Goal: Task Accomplishment & Management: Complete application form

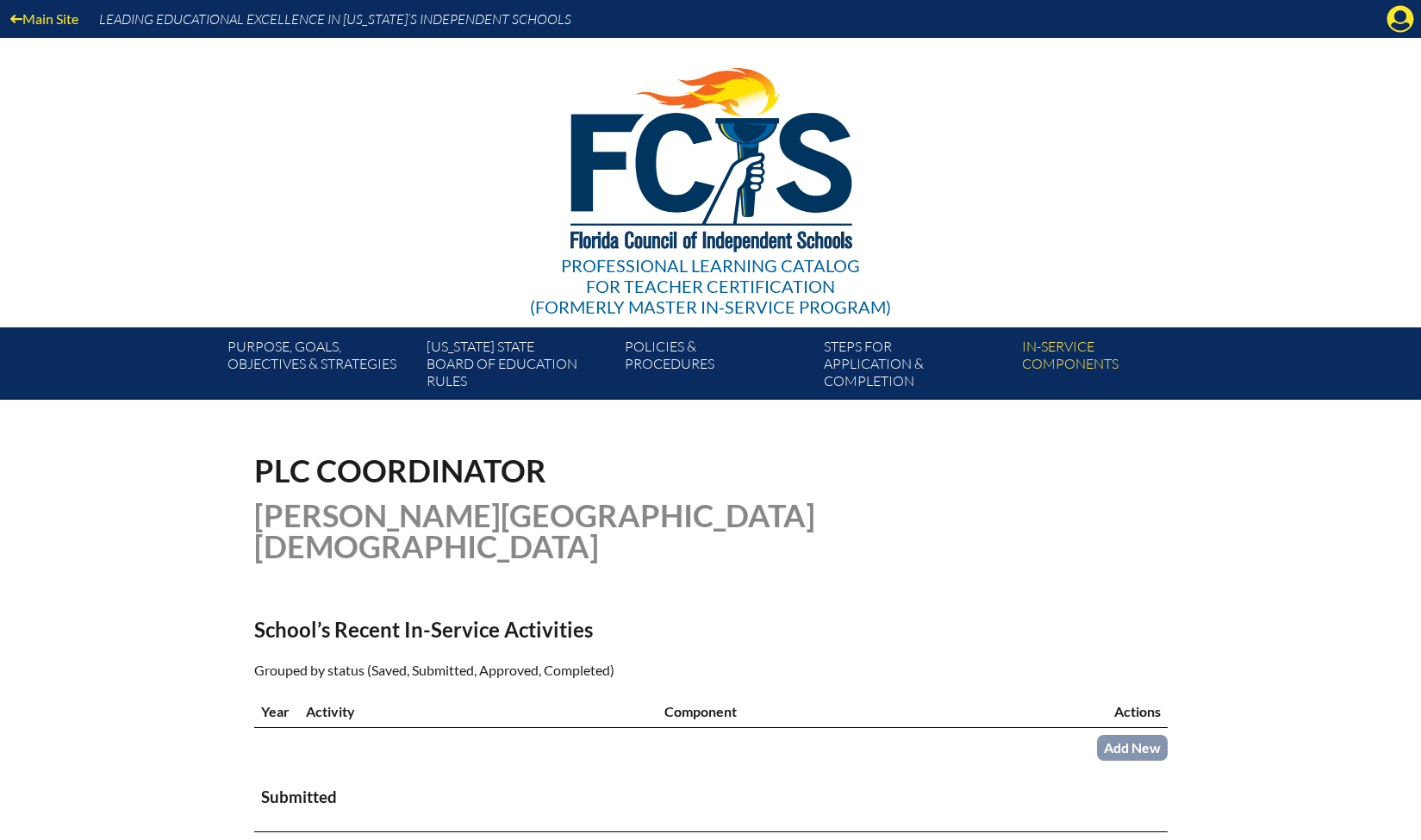
scroll to position [377, 0]
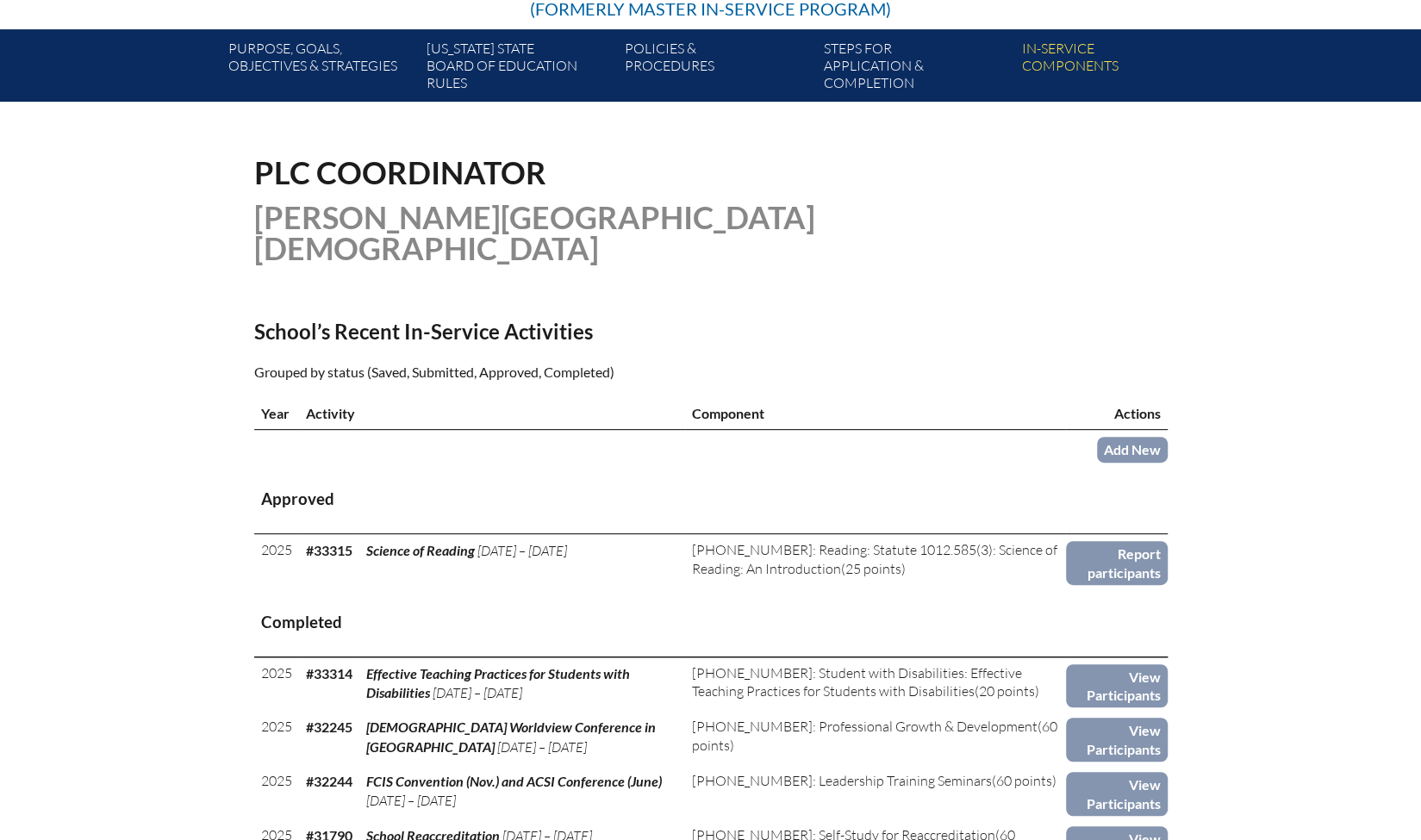
scroll to position [400, 0]
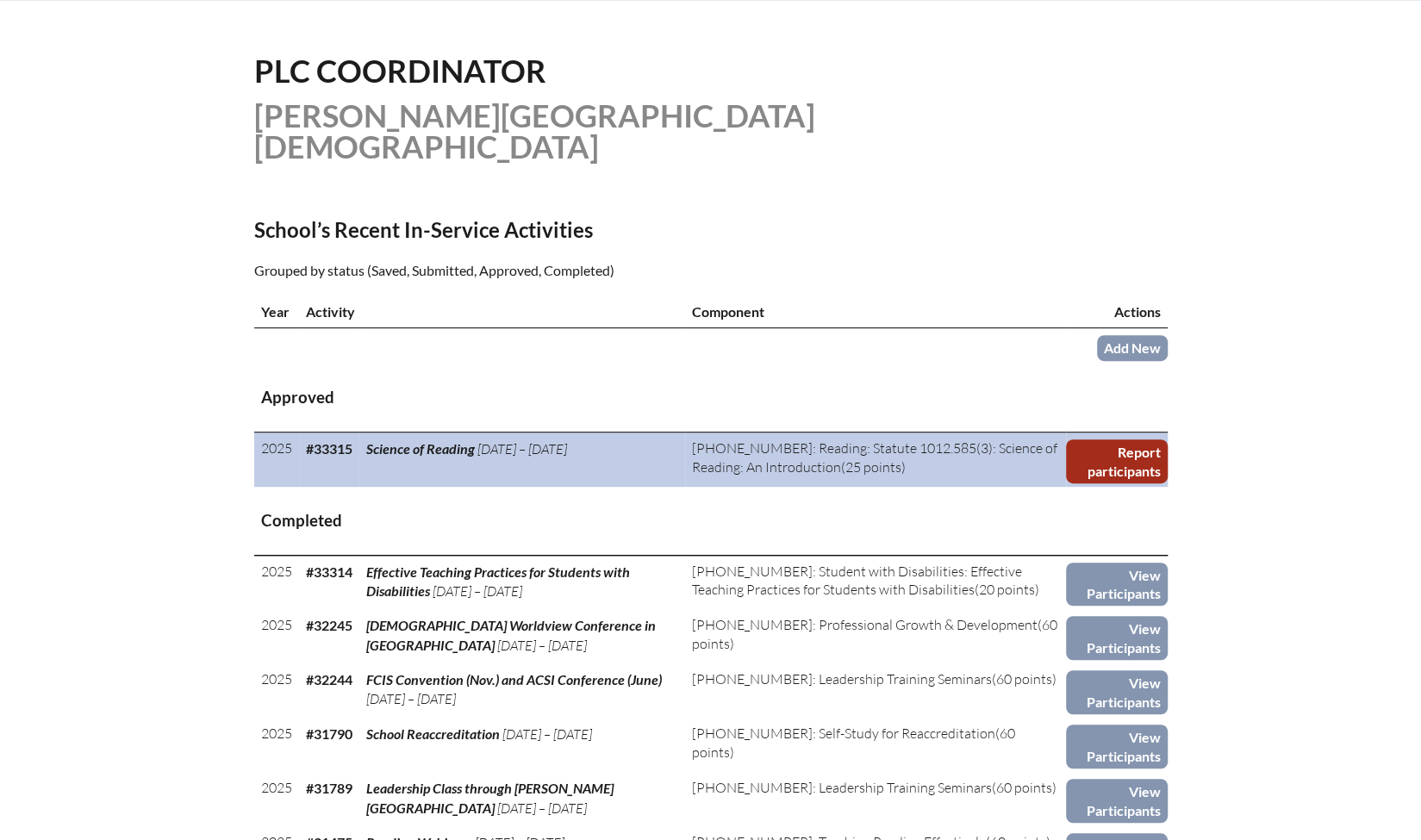
click at [1124, 440] on link "Report participants" at bounding box center [1117, 461] width 101 height 44
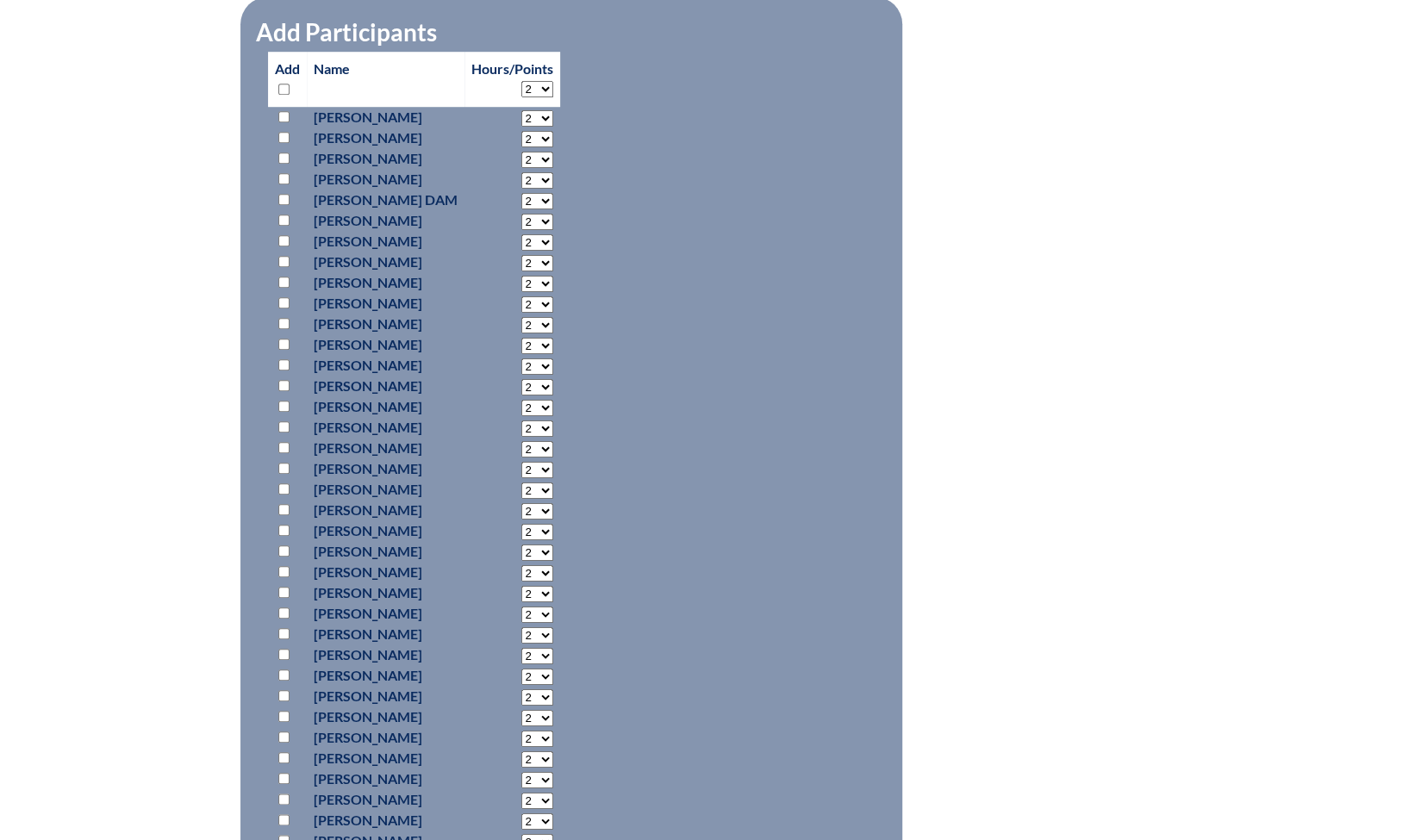
scroll to position [812, 0]
click at [283, 647] on input "checkbox" at bounding box center [284, 652] width 11 height 11
checkbox input "true"
click at [553, 654] on select "2 3 4 5 6 7 8 9 10 11 12 13 14 15 16 17 18 19 20 21 22 23" at bounding box center [538, 654] width 32 height 16
select select "6"
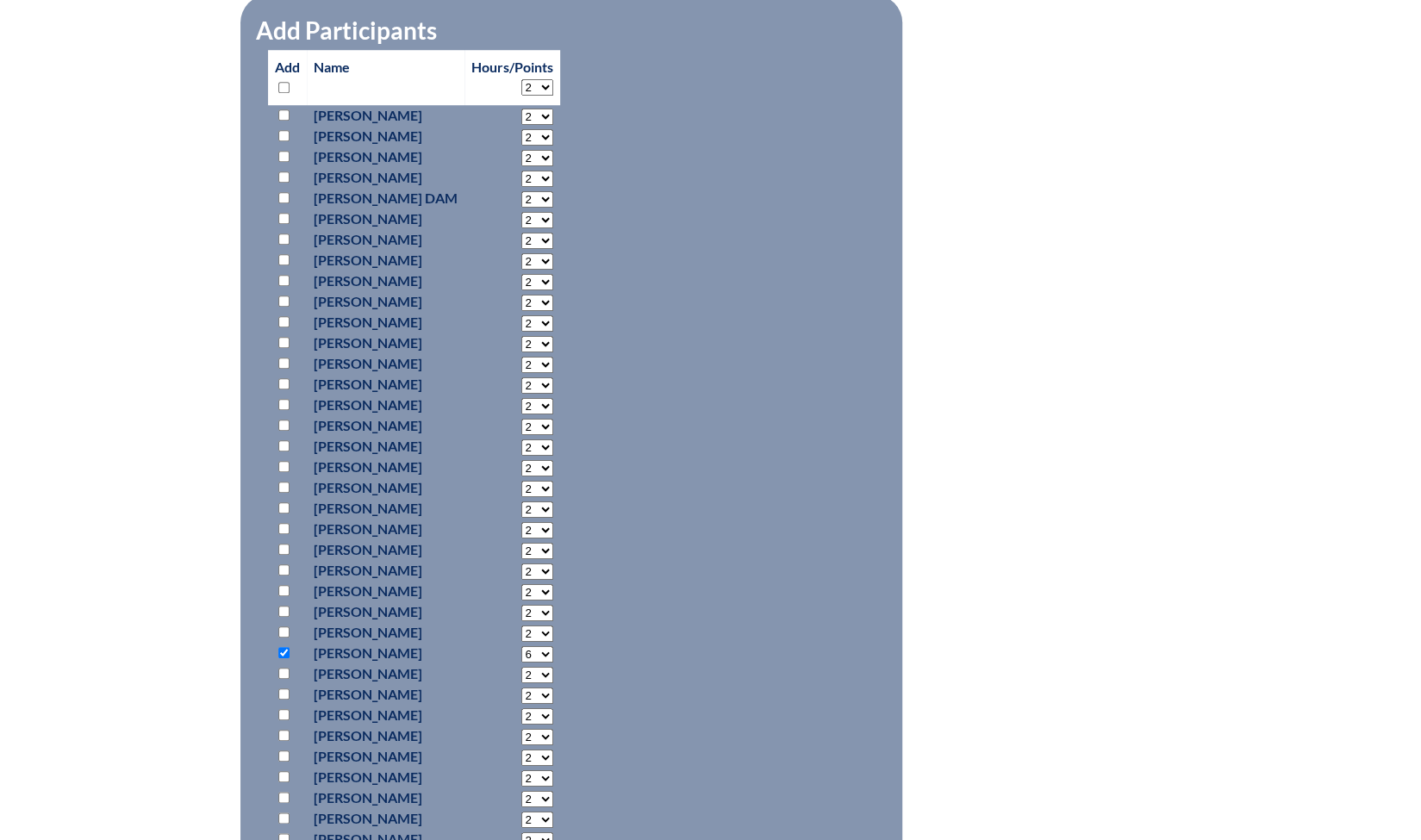
click at [545, 646] on select "2 3 4 5 6 7 8 9 10 11 12 13 14 15 16 17 18 19 20 21 22 23" at bounding box center [538, 654] width 32 height 16
click at [910, 635] on div "science-of-reading--68d1bb45e20392.05086149 In-service Activity Participants Sc…" at bounding box center [711, 369] width 914 height 1452
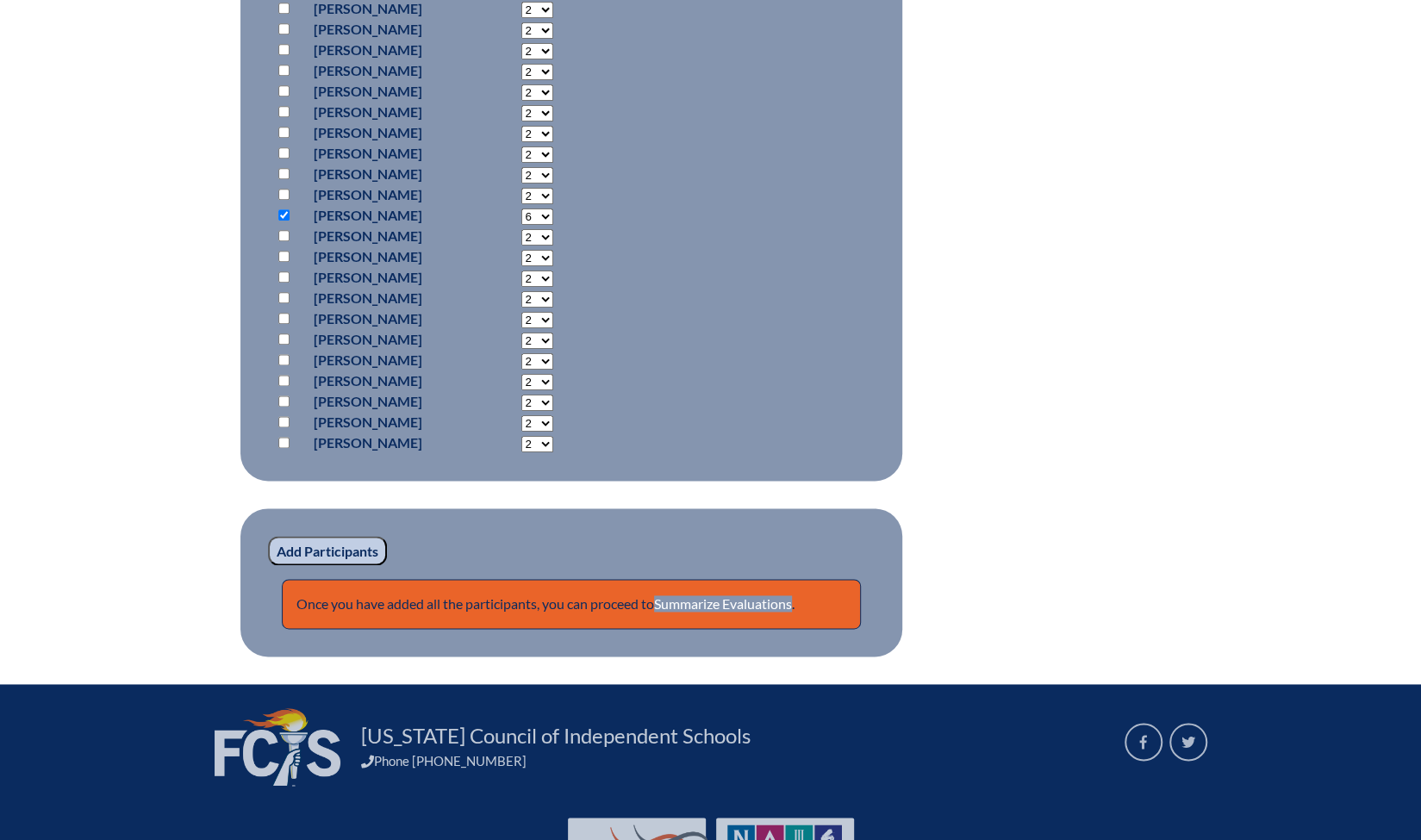
scroll to position [1341, 0]
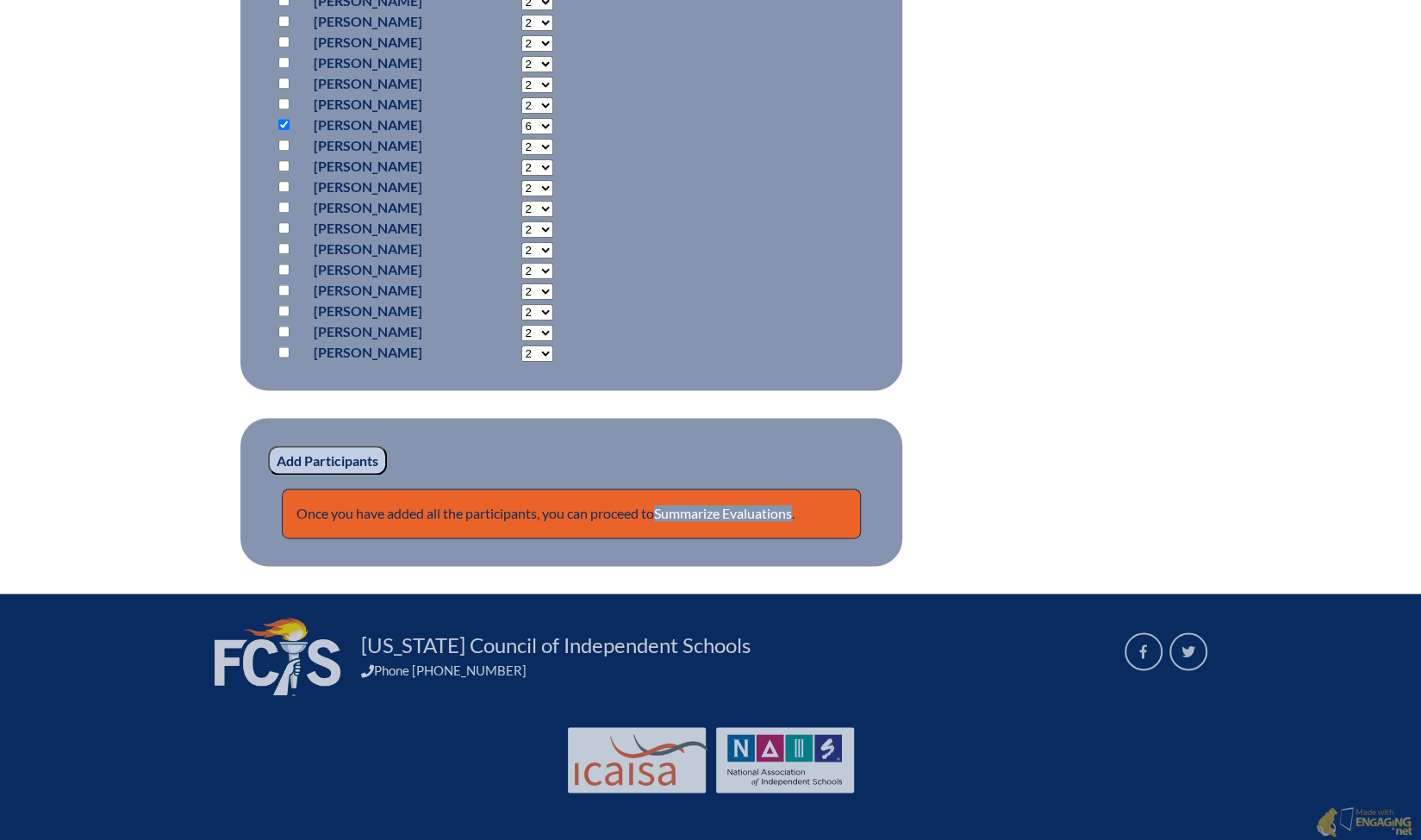
click at [357, 455] on input "Add Participants" at bounding box center [328, 459] width 119 height 30
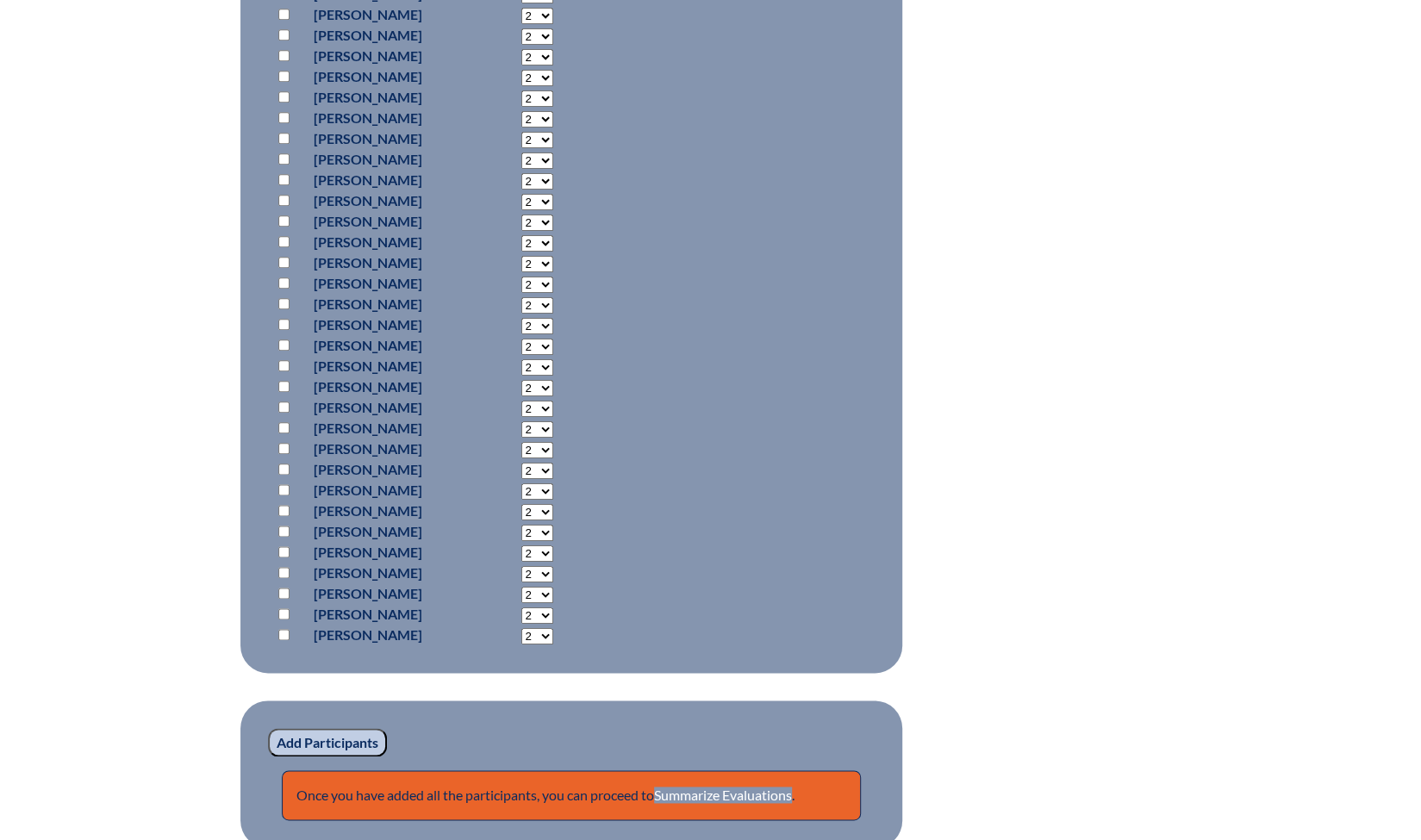
scroll to position [1415, 0]
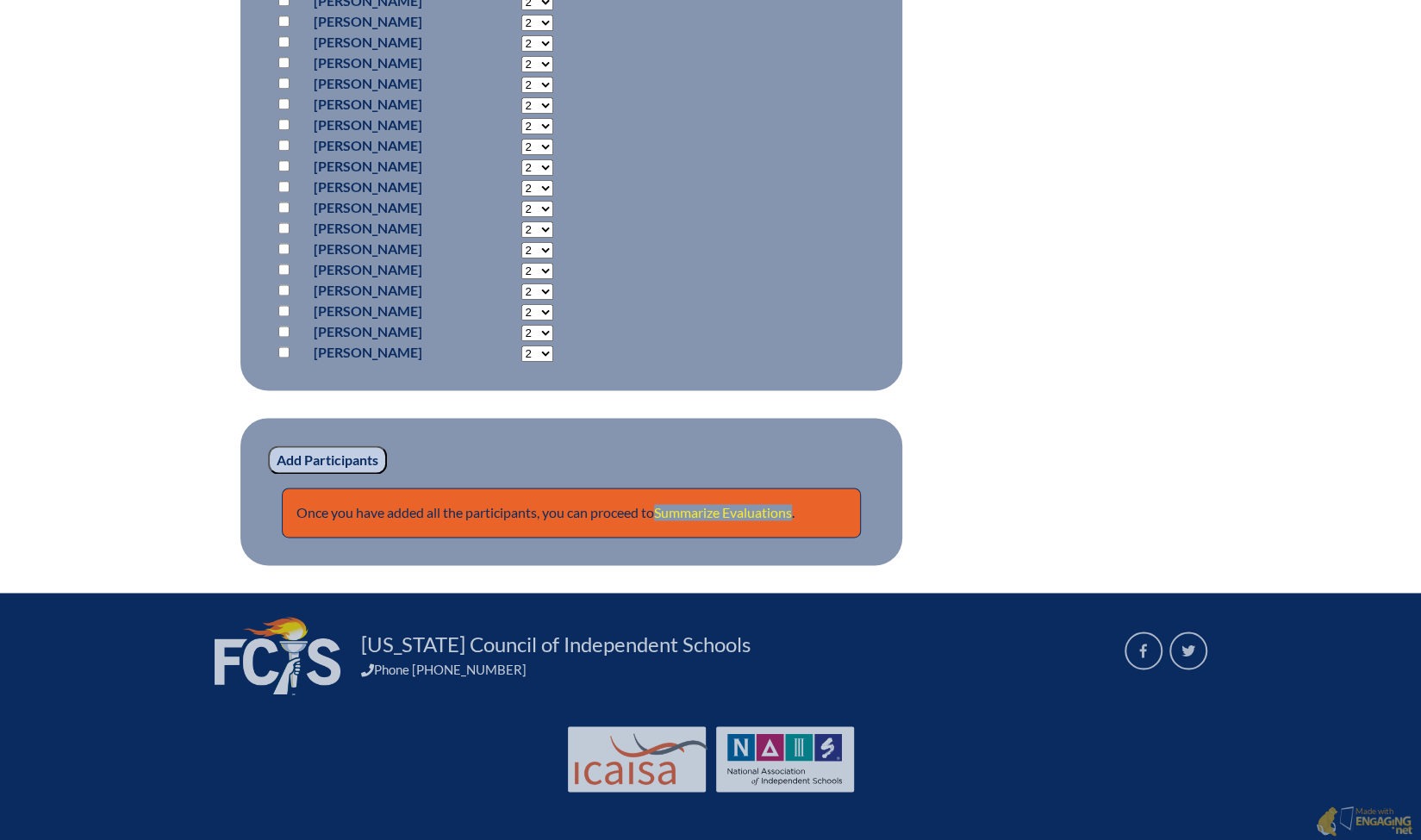
click at [727, 513] on link "Summarize Evaluations" at bounding box center [724, 512] width 138 height 16
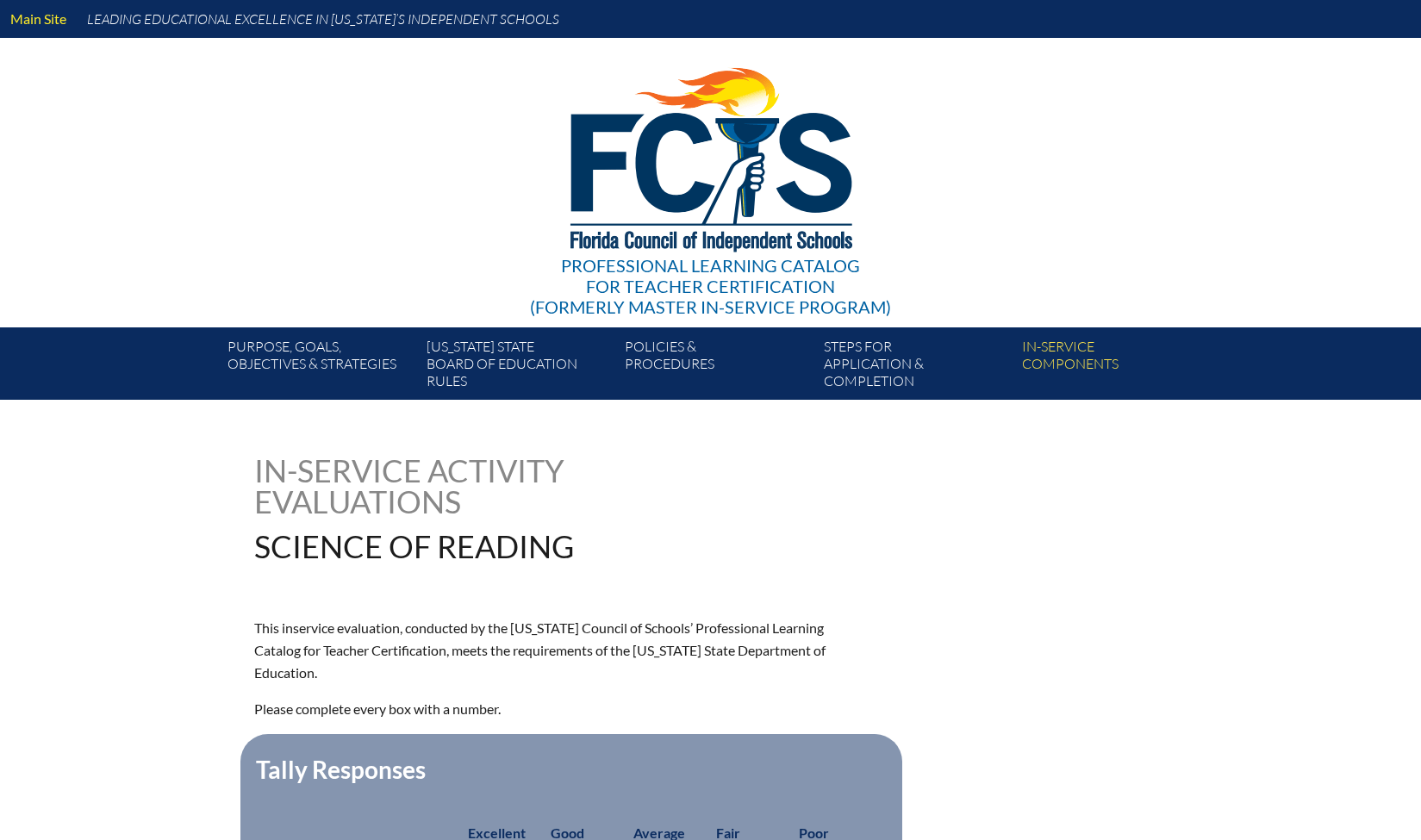
type input "0"
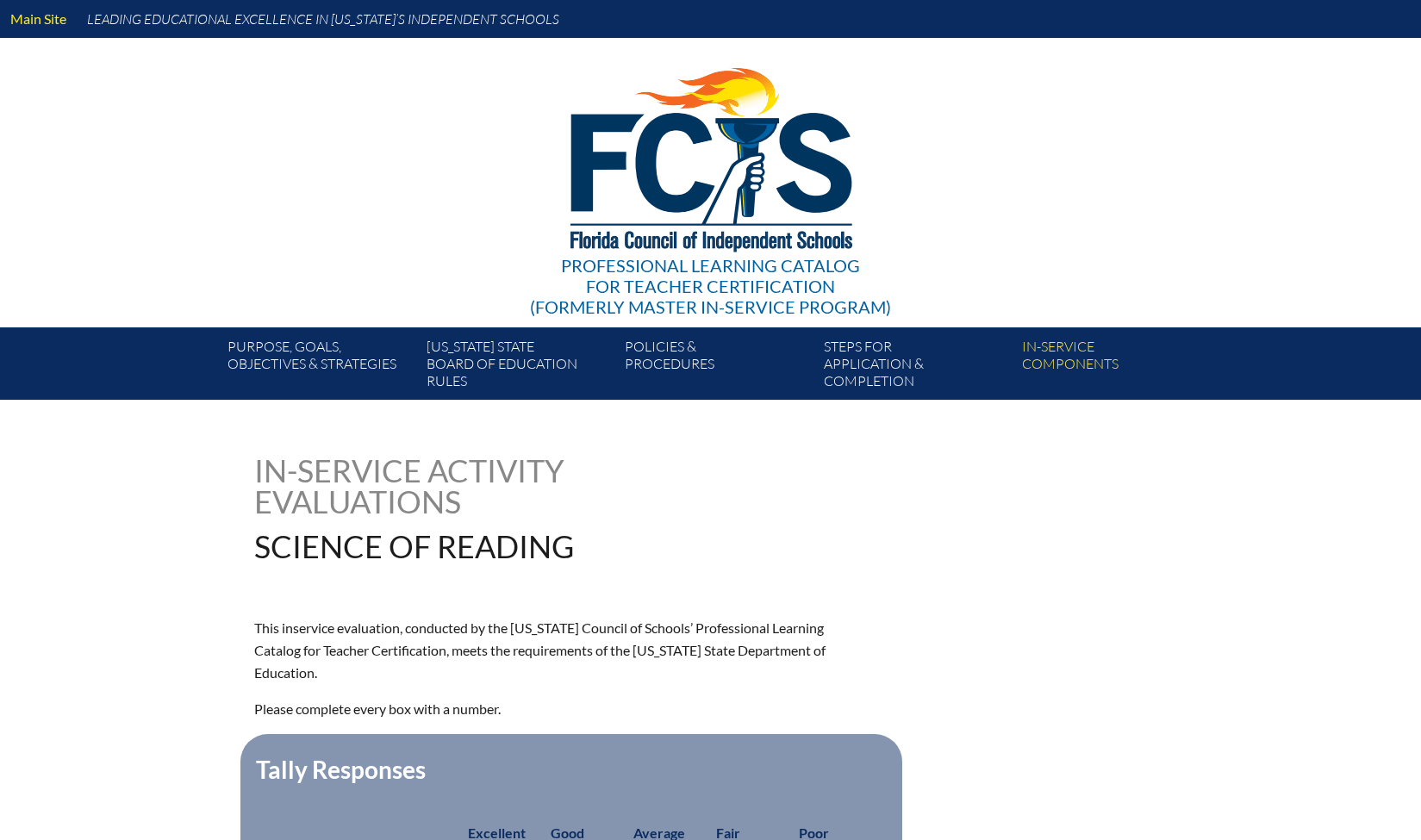
type input "0"
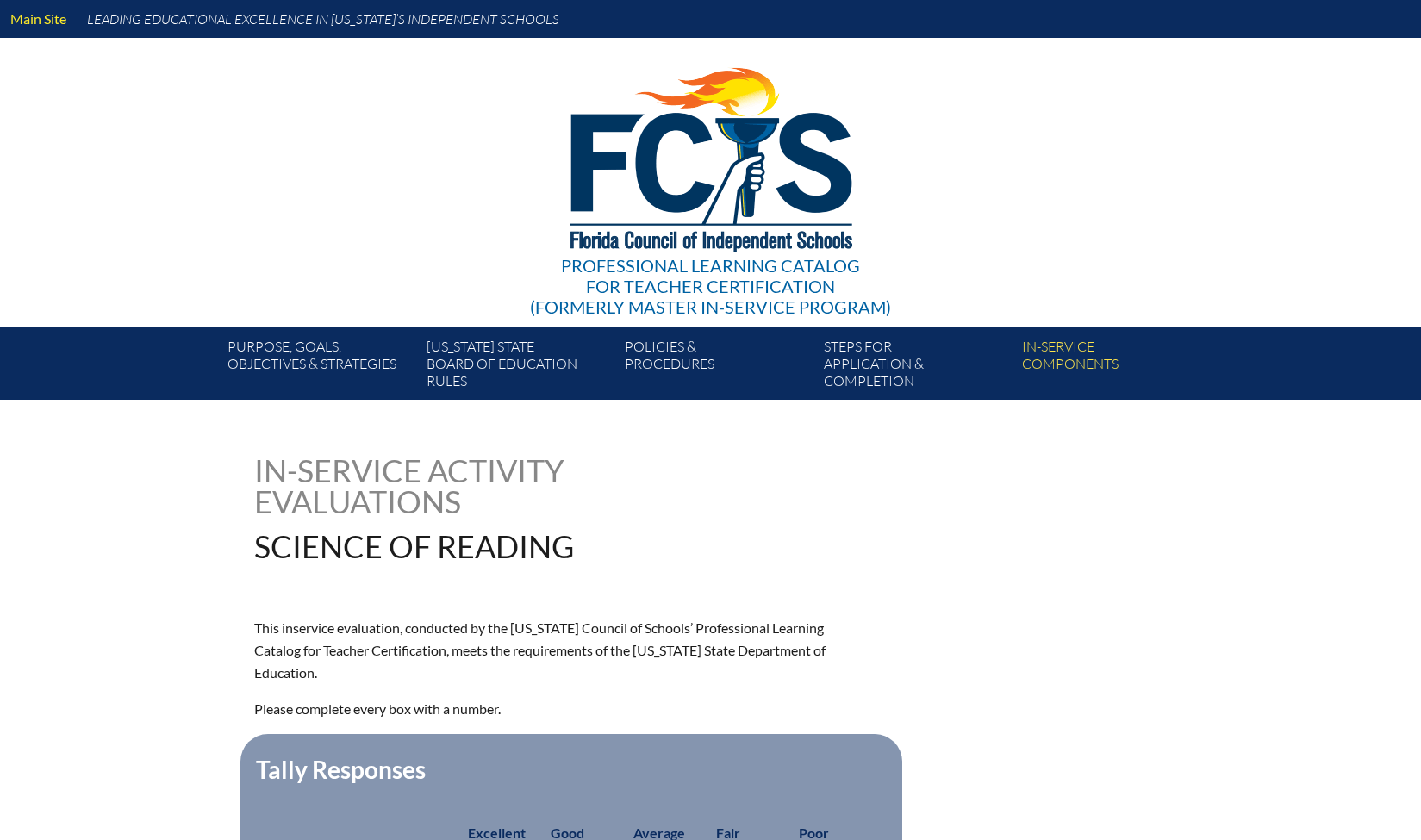
type input "0"
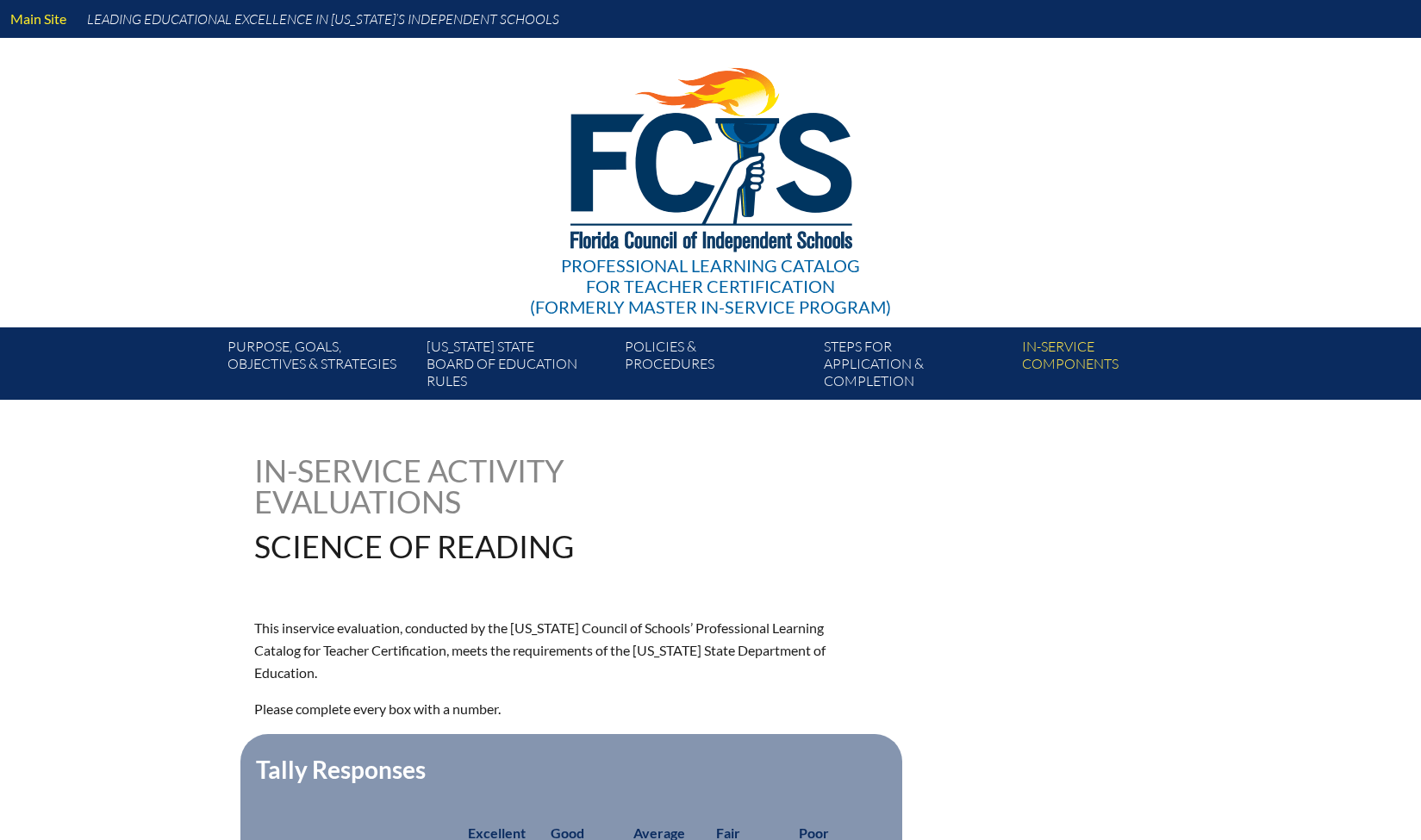
type input "0"
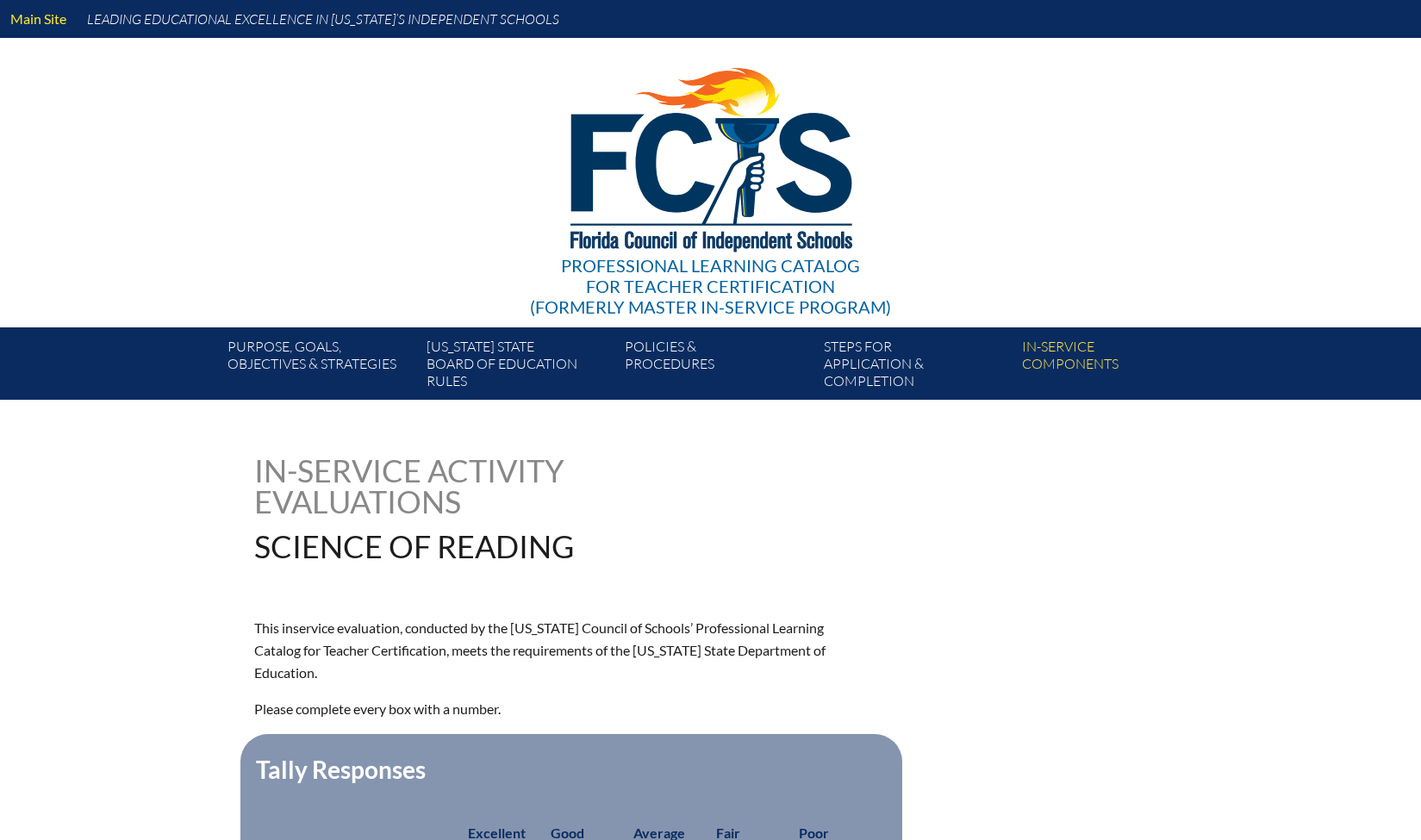
type input "0"
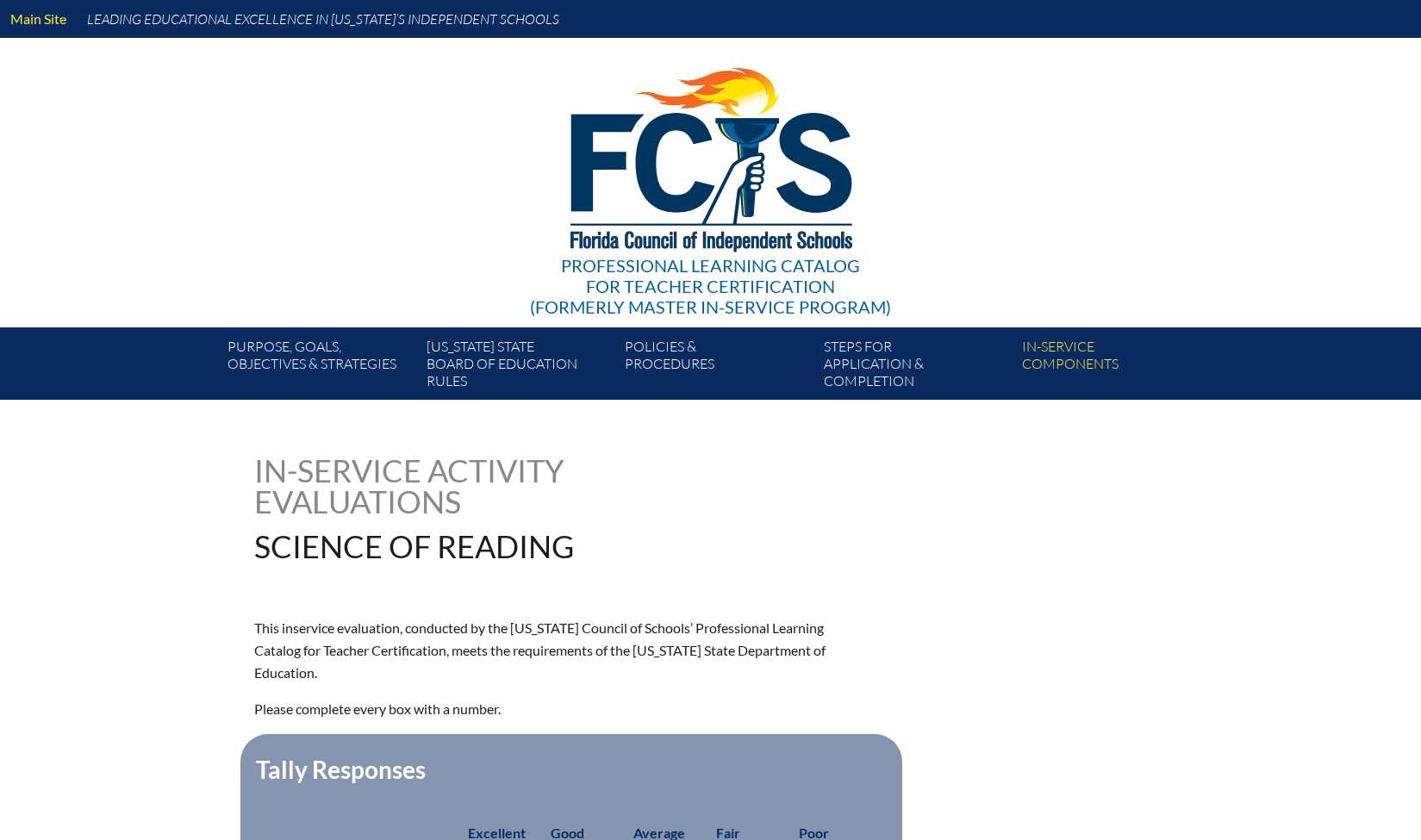
type input "0"
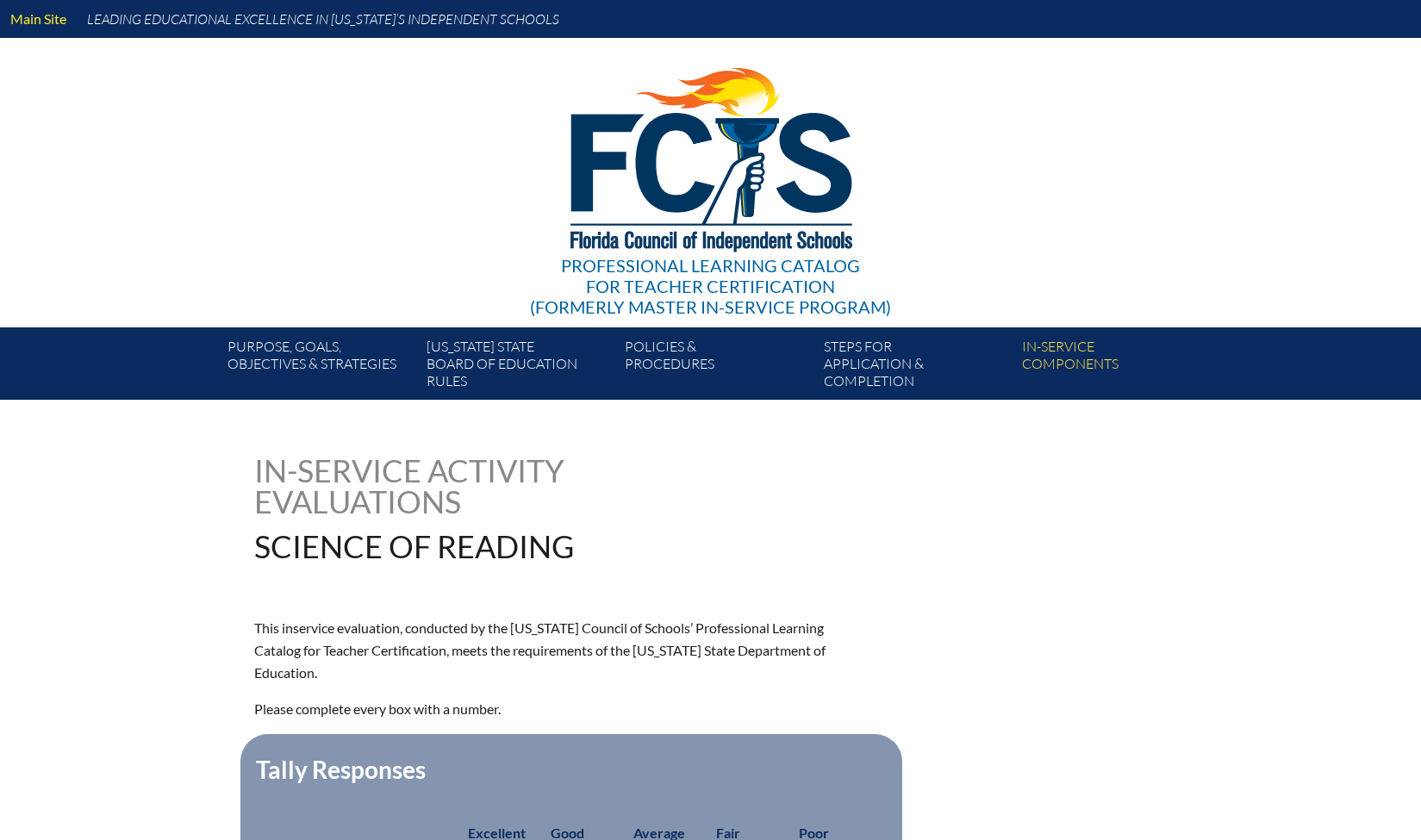
type input "0"
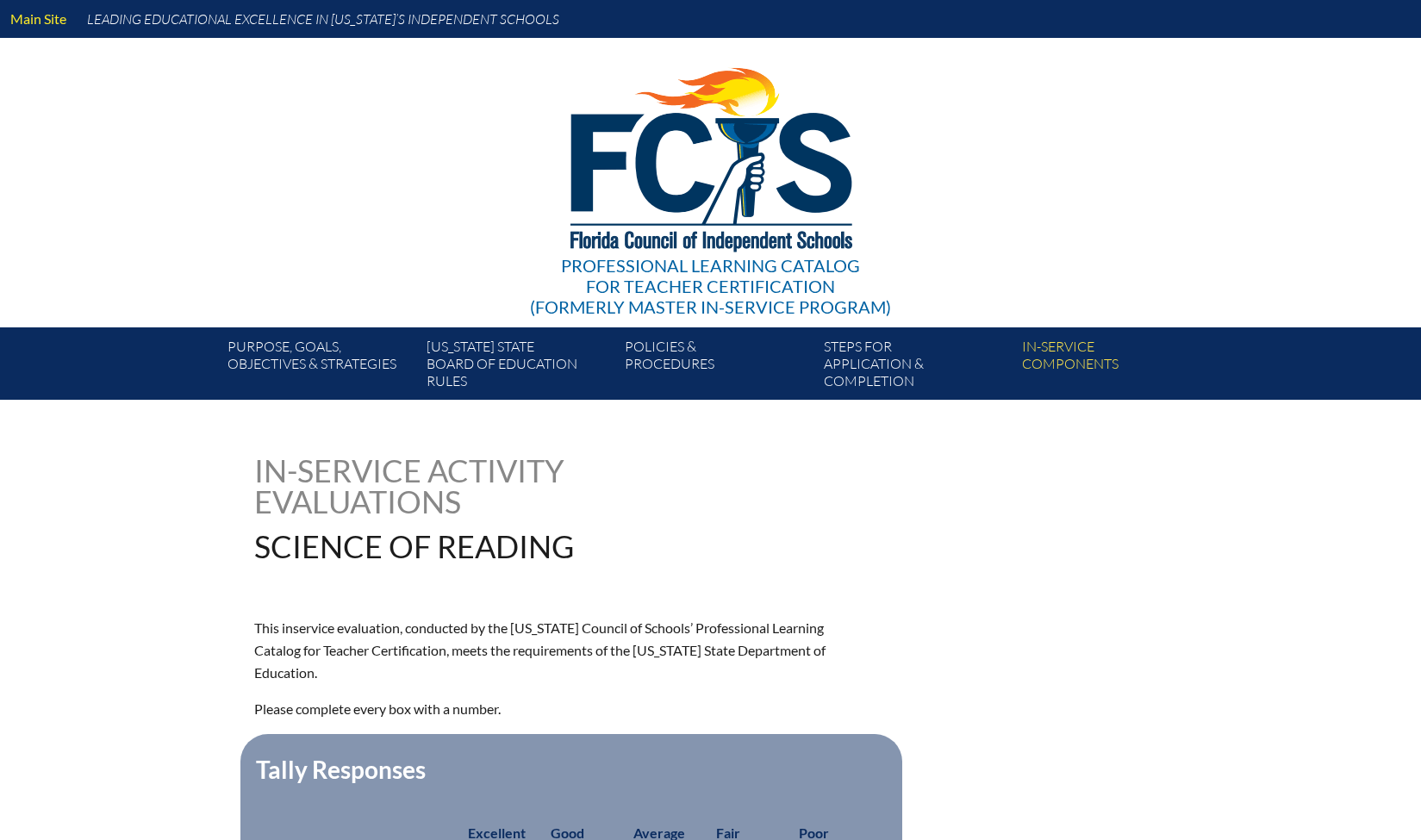
type input "0"
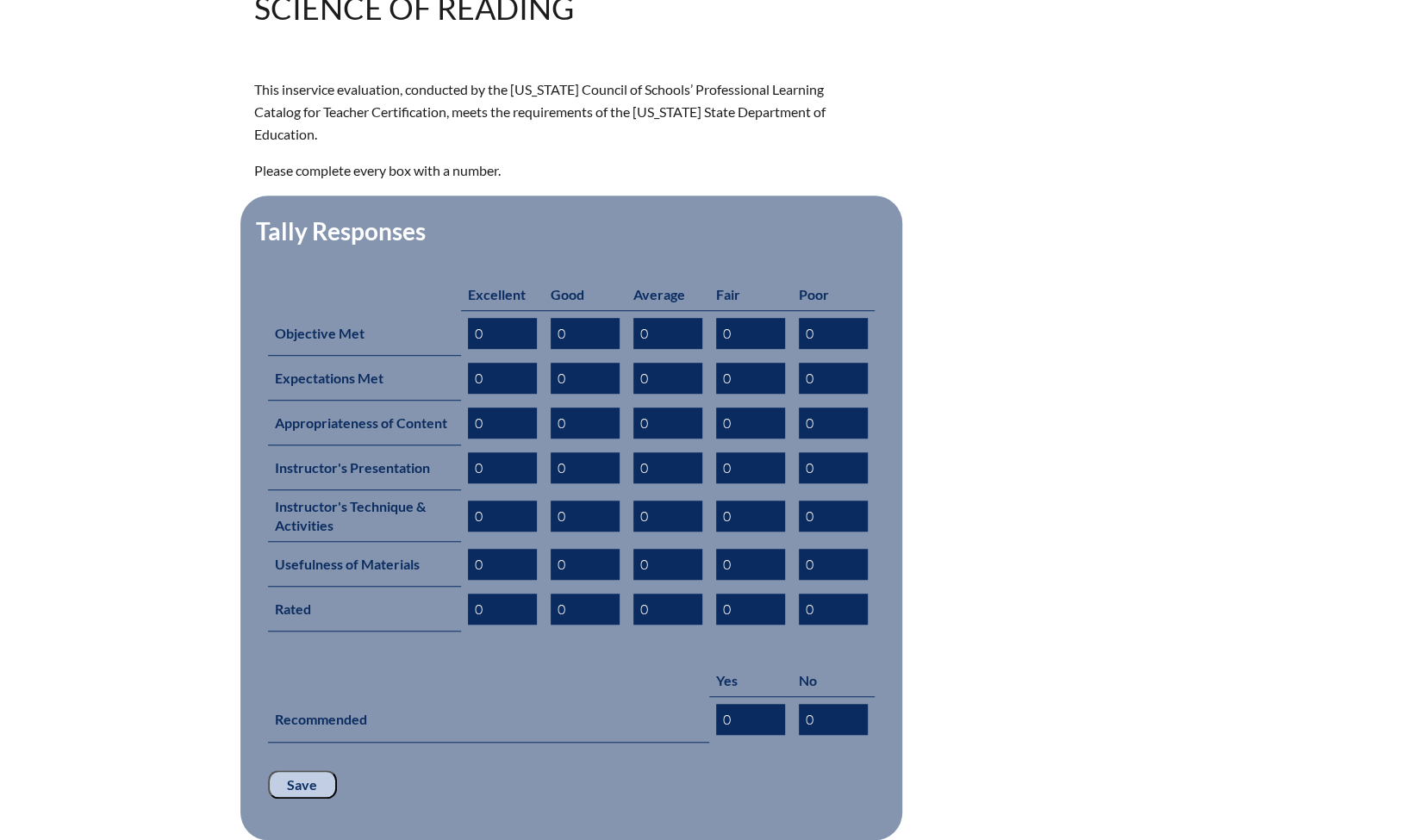
scroll to position [539, 0]
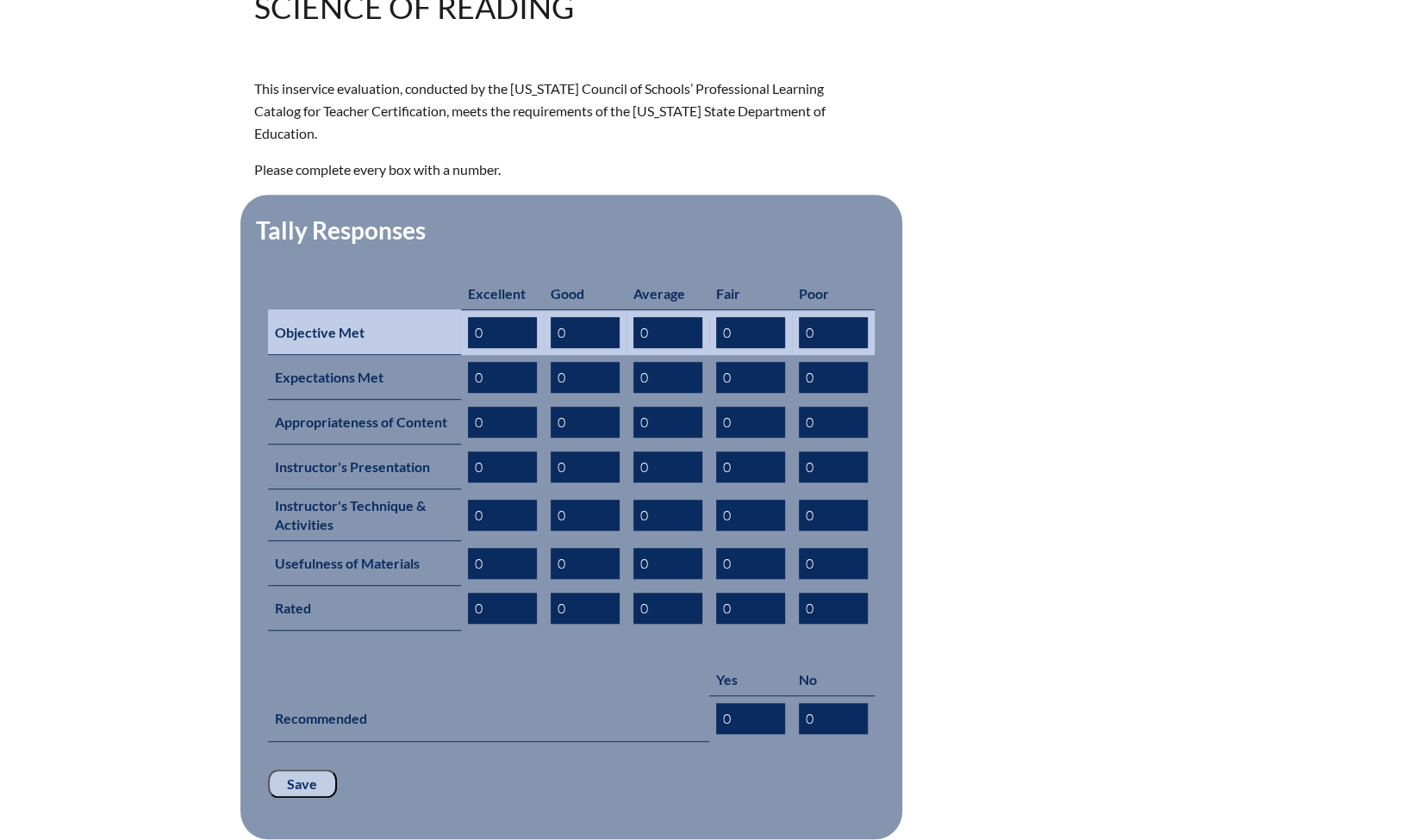
click at [501, 317] on input "0" at bounding box center [502, 332] width 69 height 31
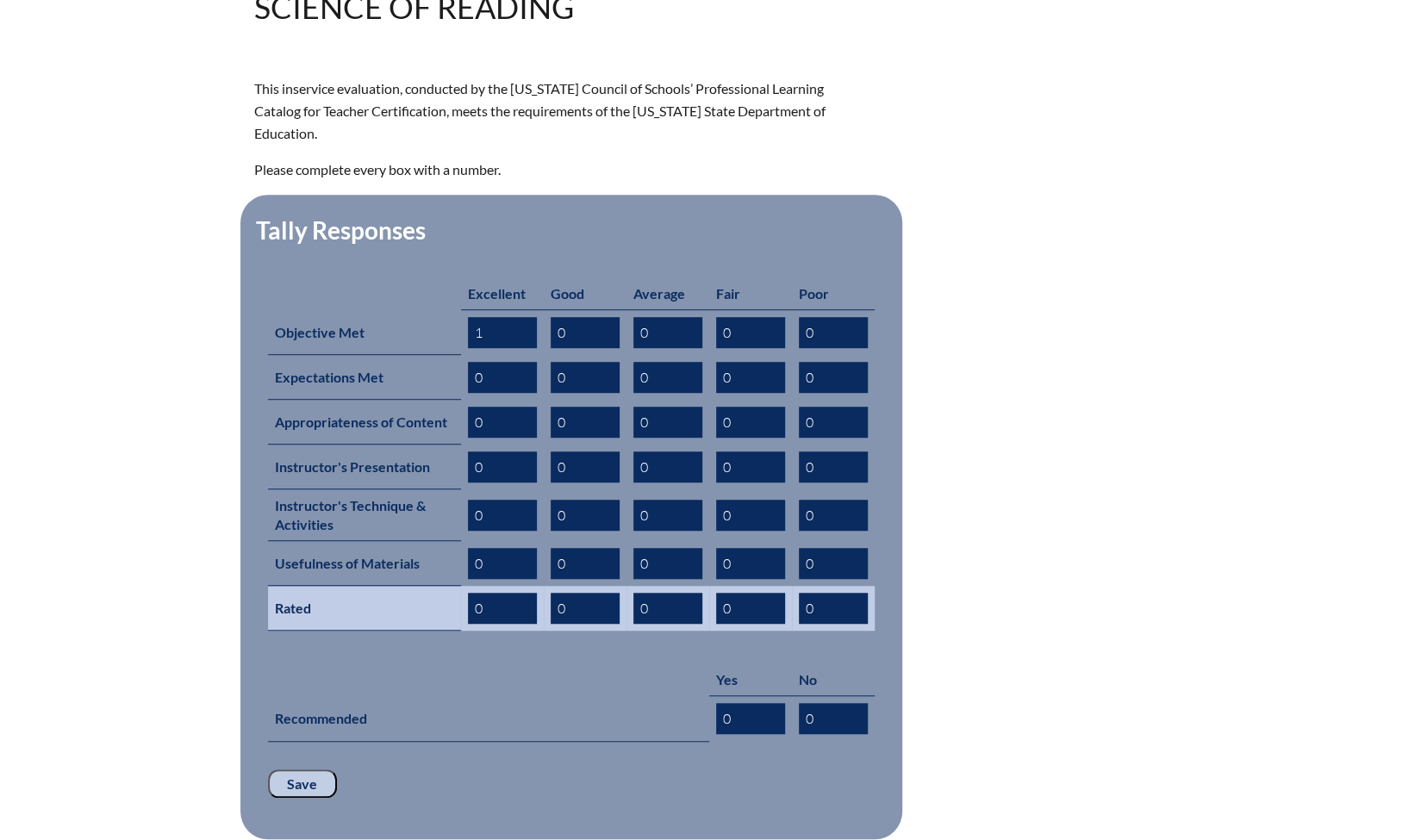
type input "1"
click at [496, 593] on input "0" at bounding box center [502, 608] width 69 height 31
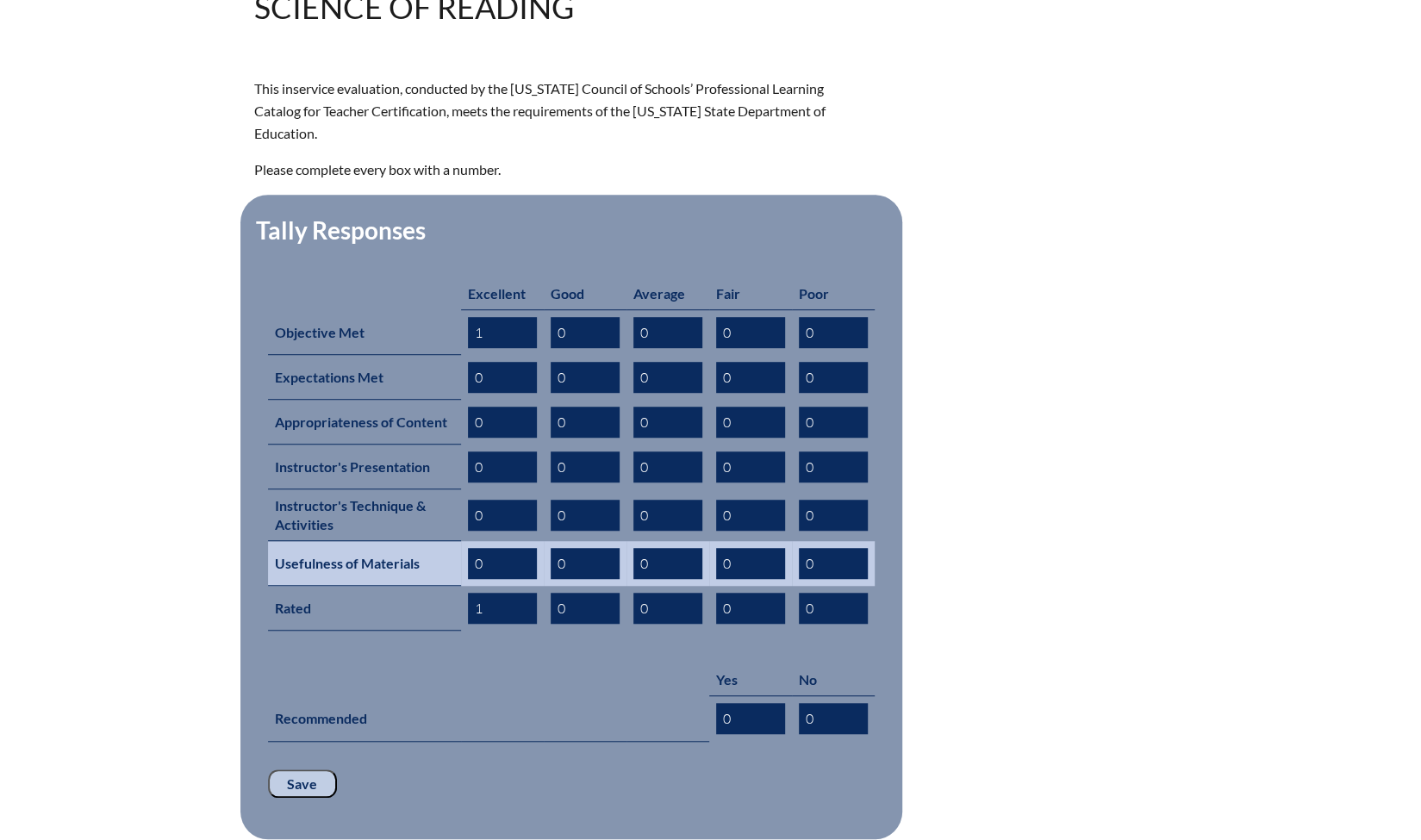
type input "1"
click at [489, 548] on input "0" at bounding box center [502, 564] width 69 height 31
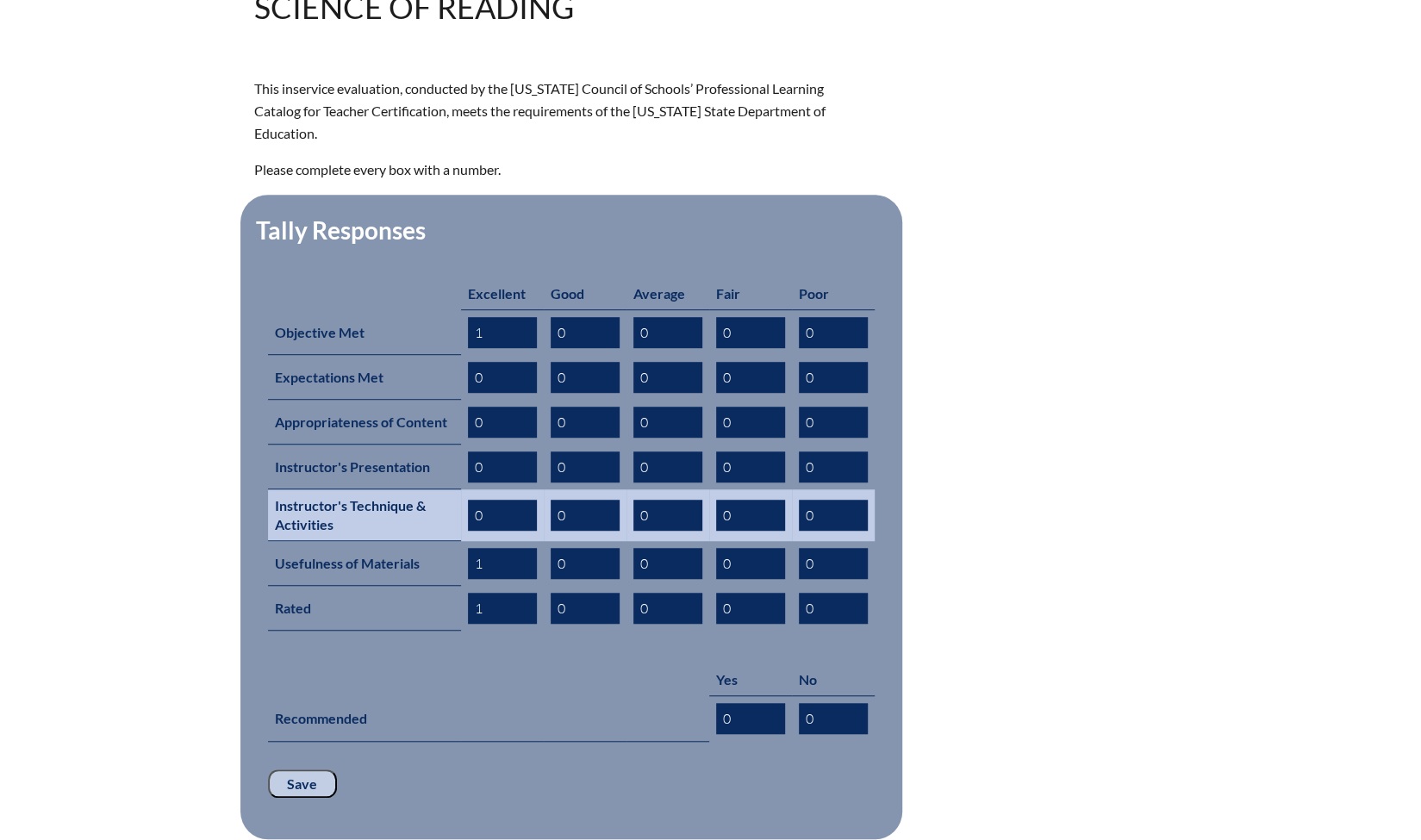
type input "1"
click at [494, 500] on input "0" at bounding box center [502, 515] width 69 height 31
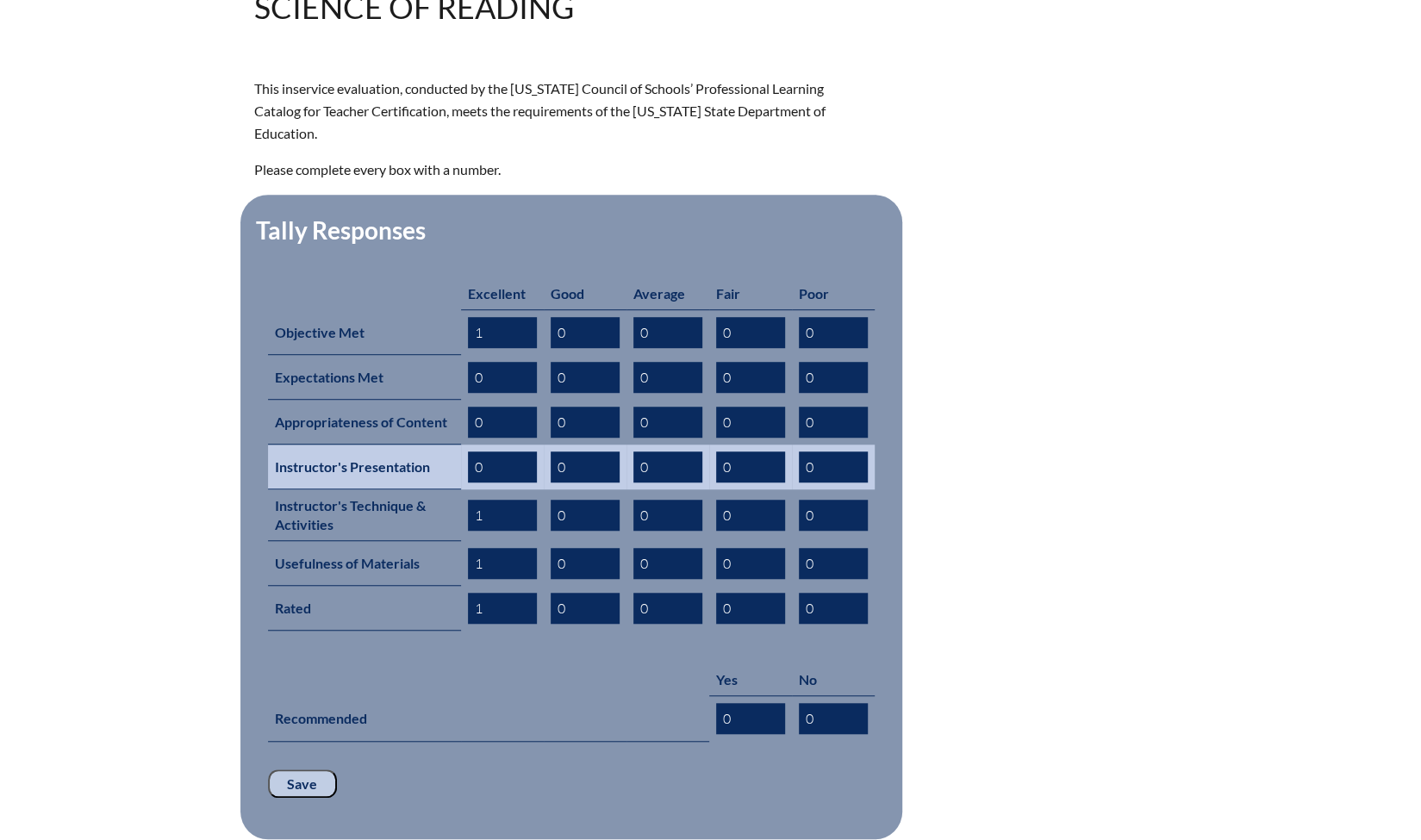
type input "1"
click at [495, 451] on input "0" at bounding box center [502, 467] width 69 height 31
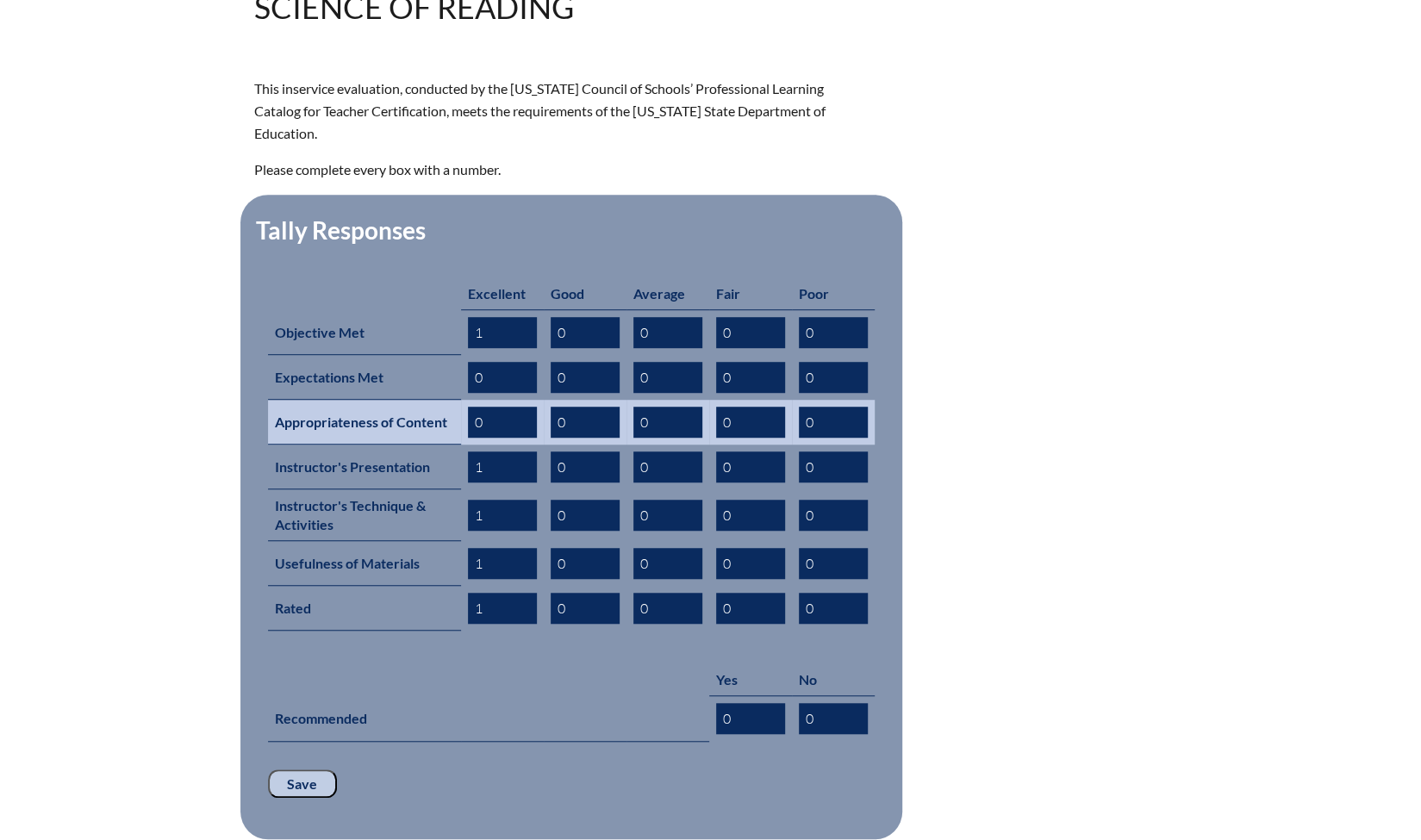
type input "1"
click at [495, 407] on input "0" at bounding box center [502, 422] width 69 height 31
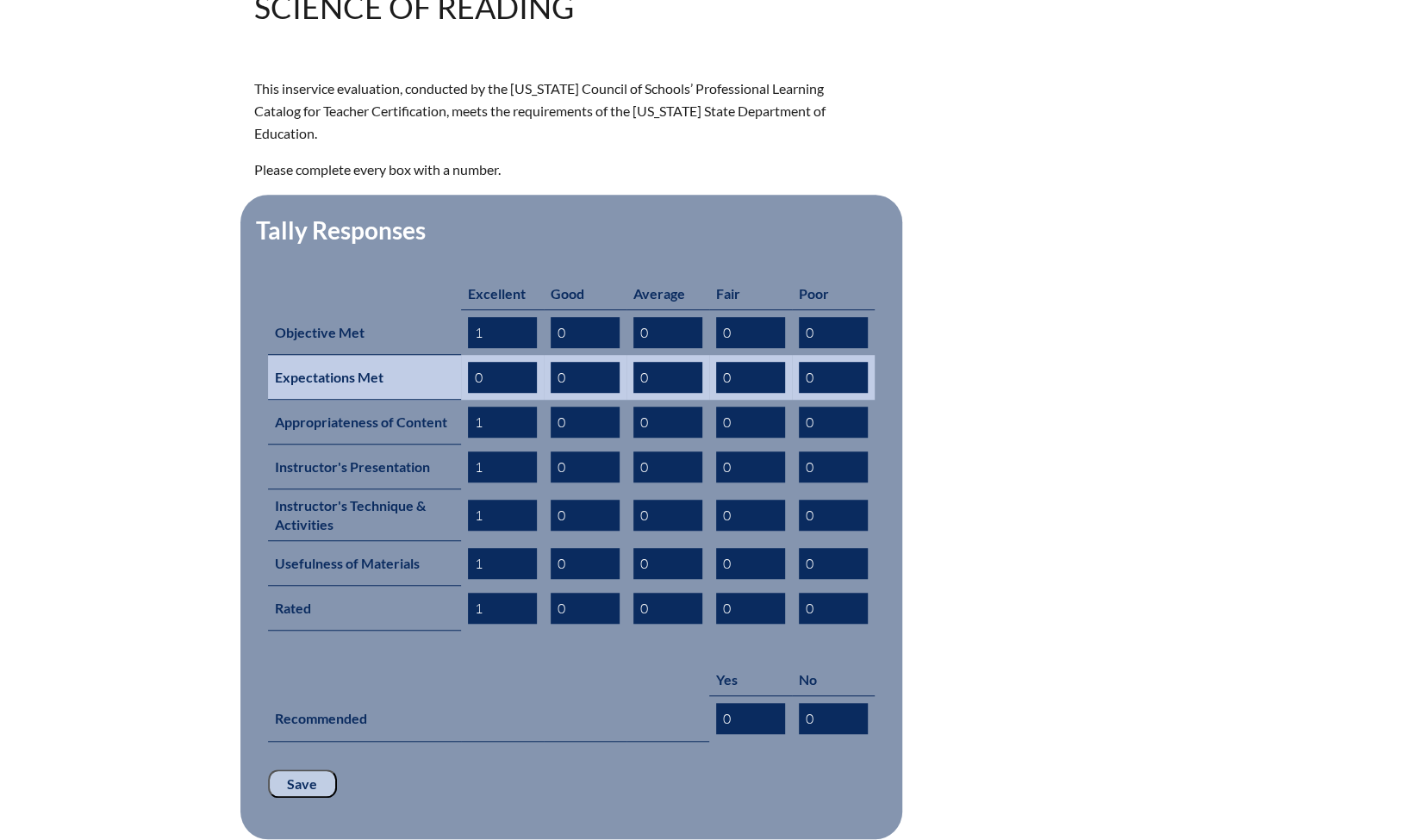
type input "1"
click at [496, 362] on input "0" at bounding box center [502, 377] width 69 height 31
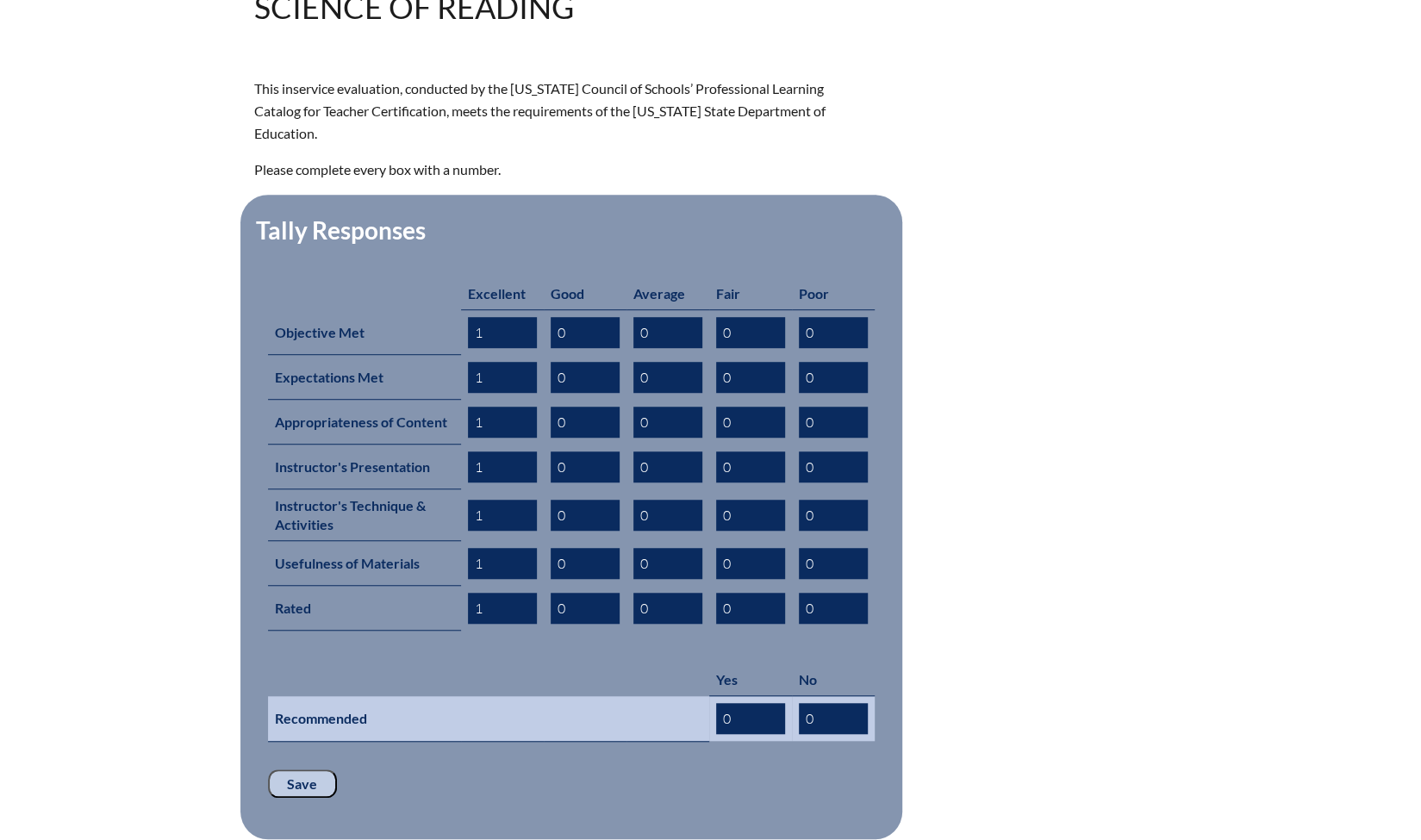
type input "1"
click at [759, 704] on input "0" at bounding box center [750, 719] width 69 height 31
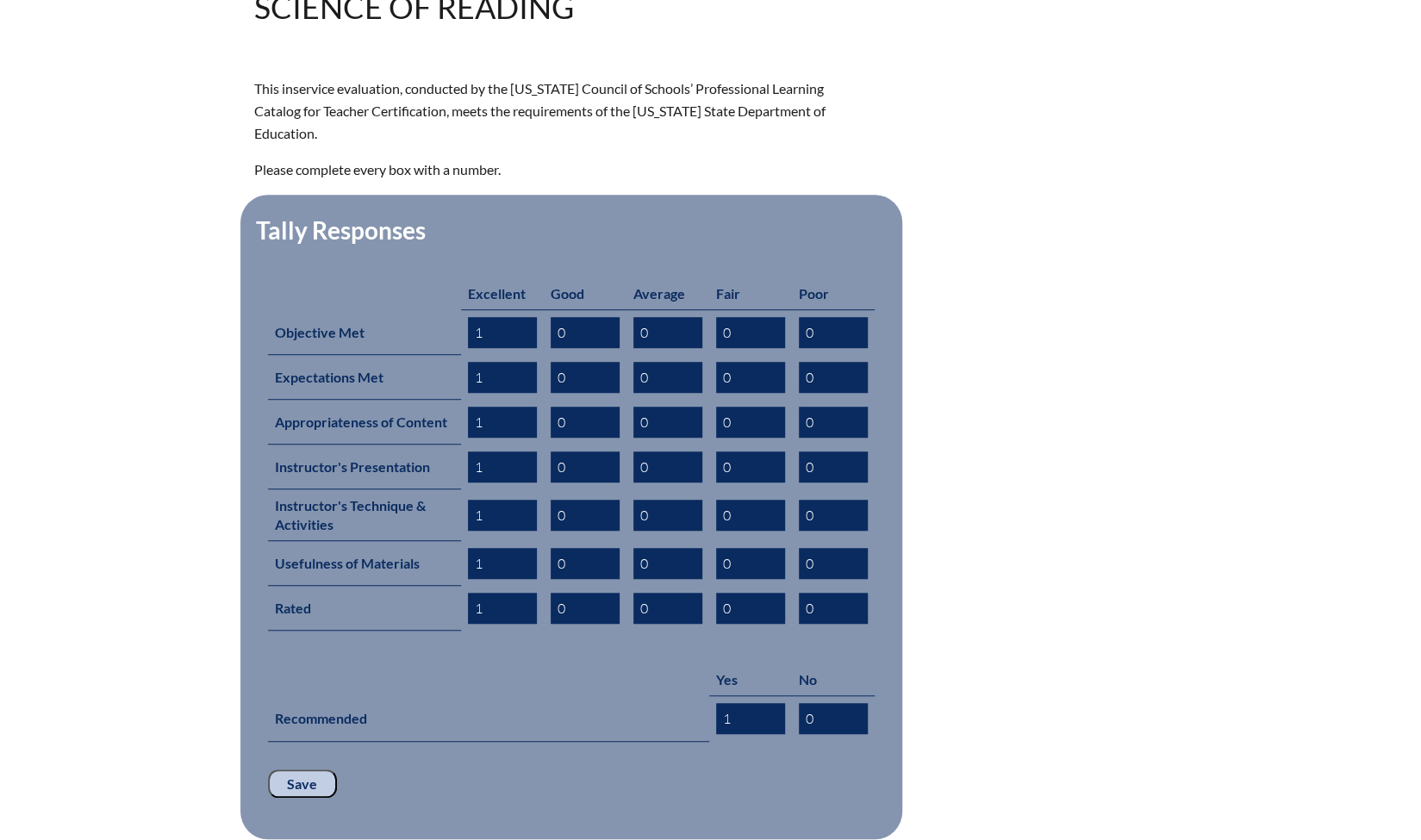
type input "1"
click at [305, 769] on input "Save" at bounding box center [303, 783] width 69 height 30
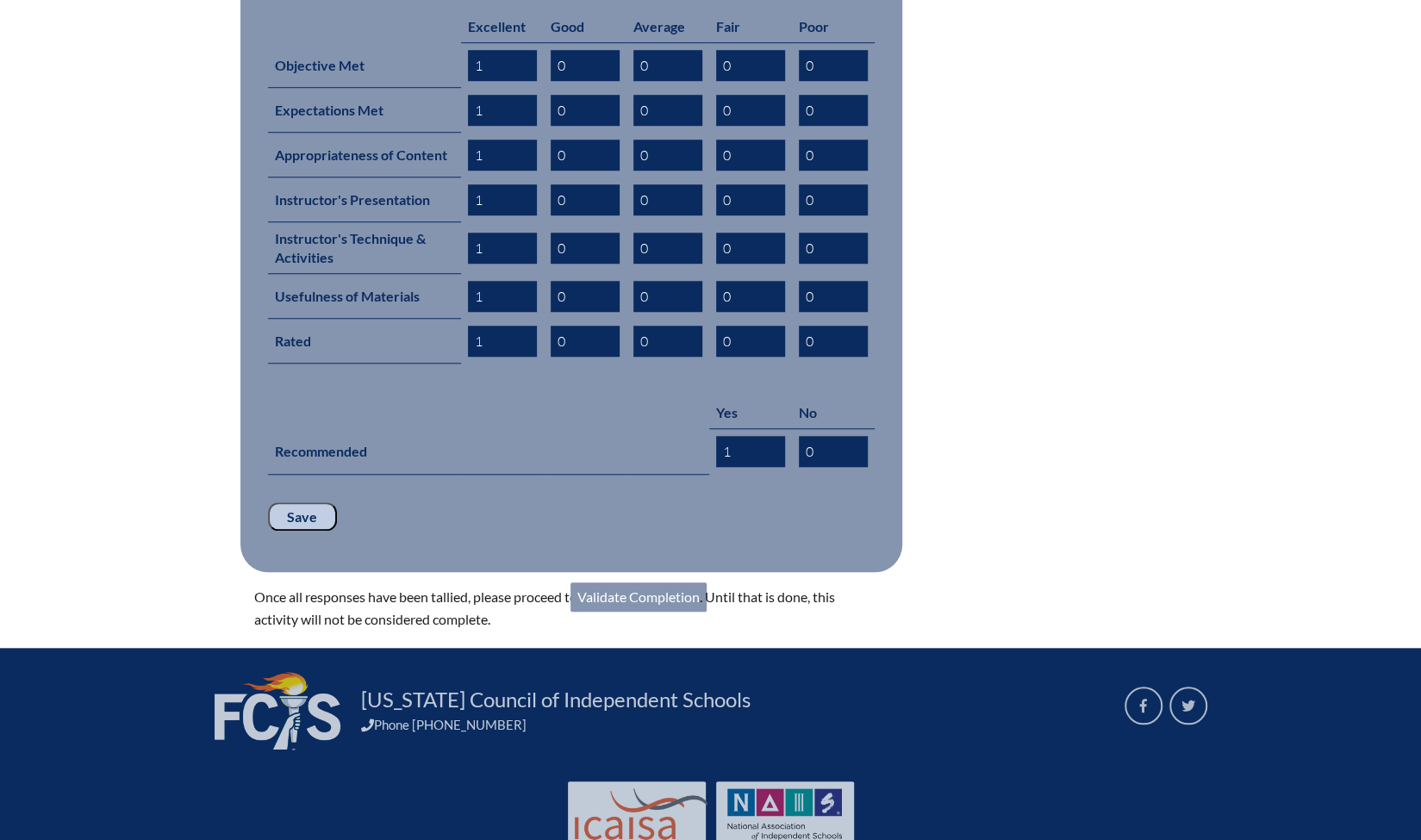
scroll to position [835, 0]
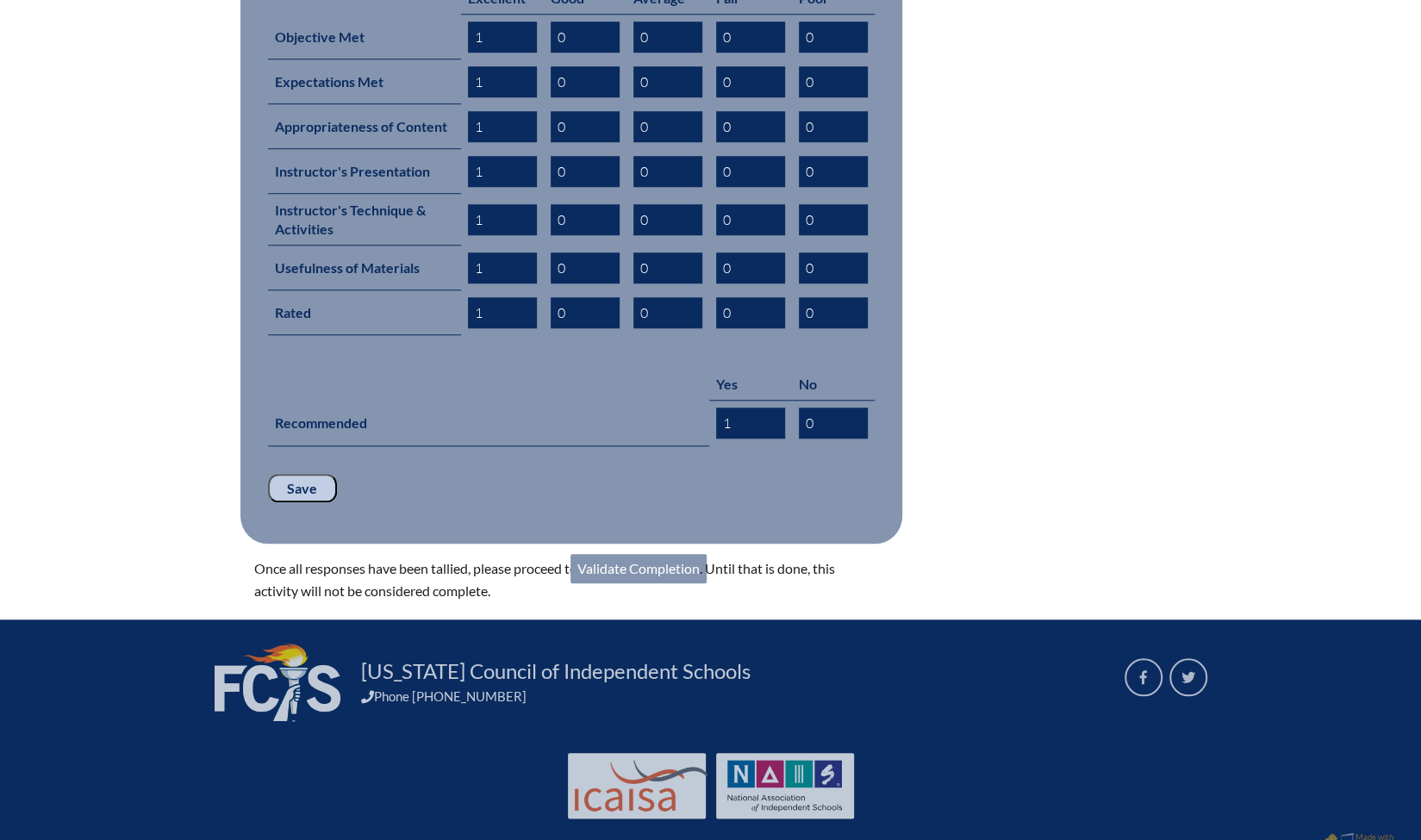
click at [633, 554] on link "Validate Completion" at bounding box center [639, 568] width 136 height 30
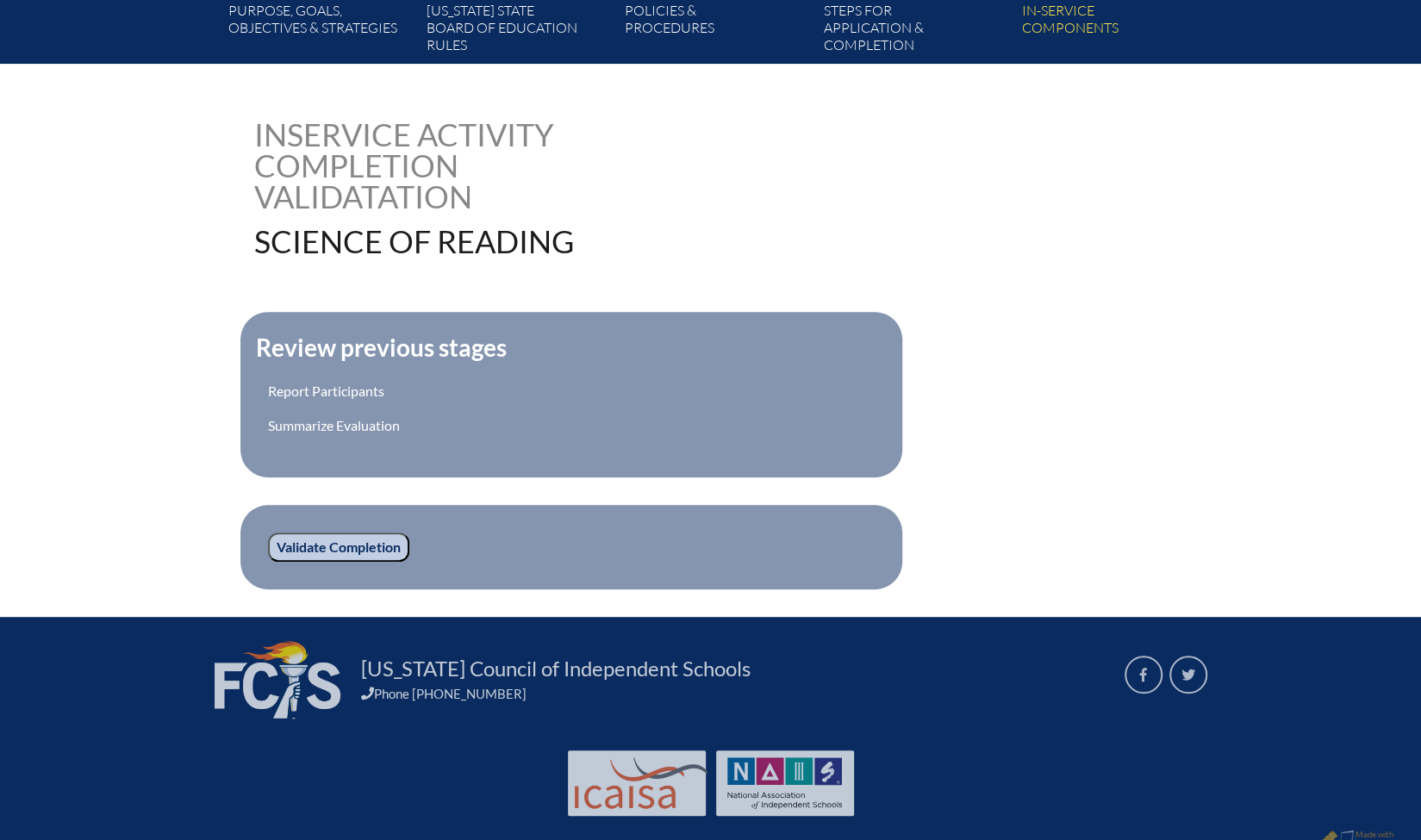
scroll to position [360, 0]
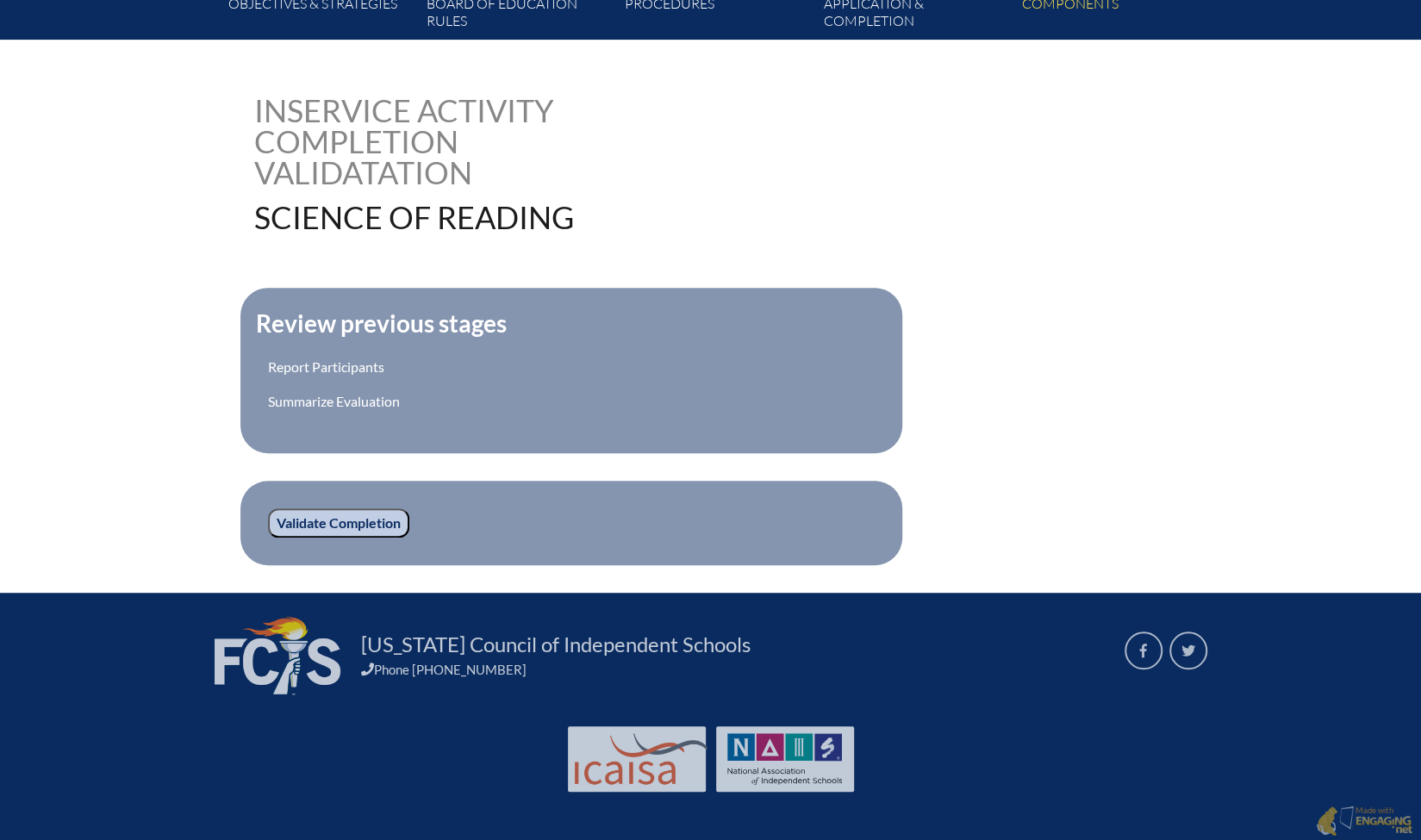
click at [328, 516] on input "Validate Completion" at bounding box center [338, 523] width 141 height 30
